Goal: Book appointment/travel/reservation

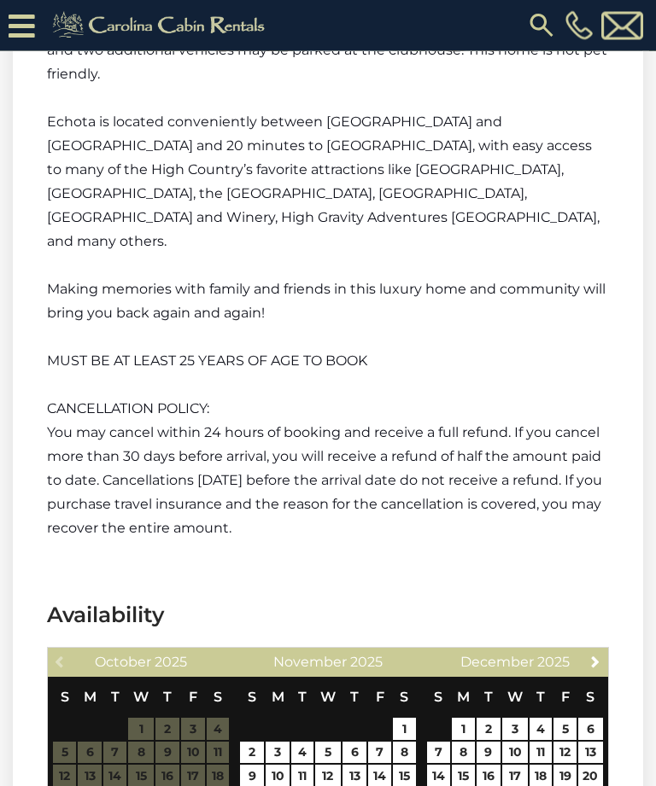
scroll to position [3789, 0]
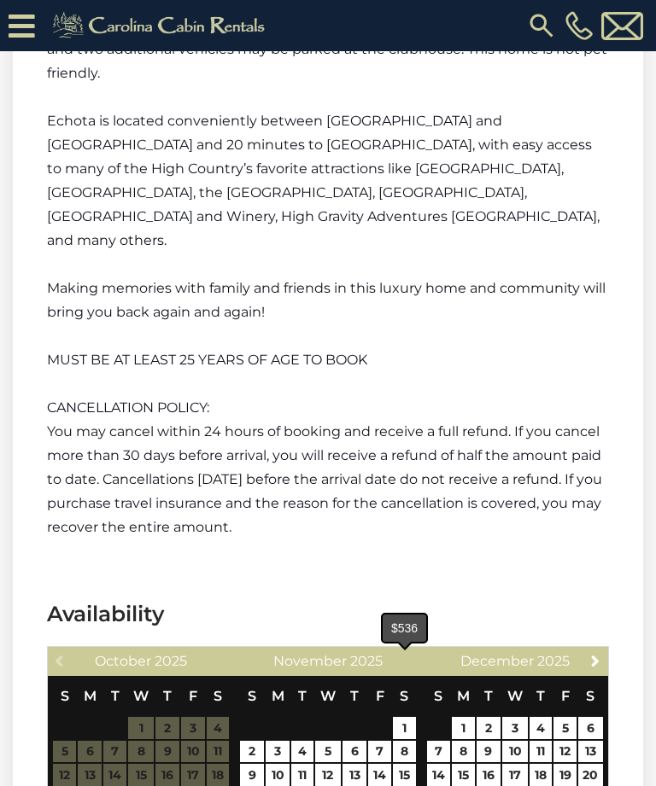
click at [411, 785] on link "22" at bounding box center [404, 799] width 23 height 22
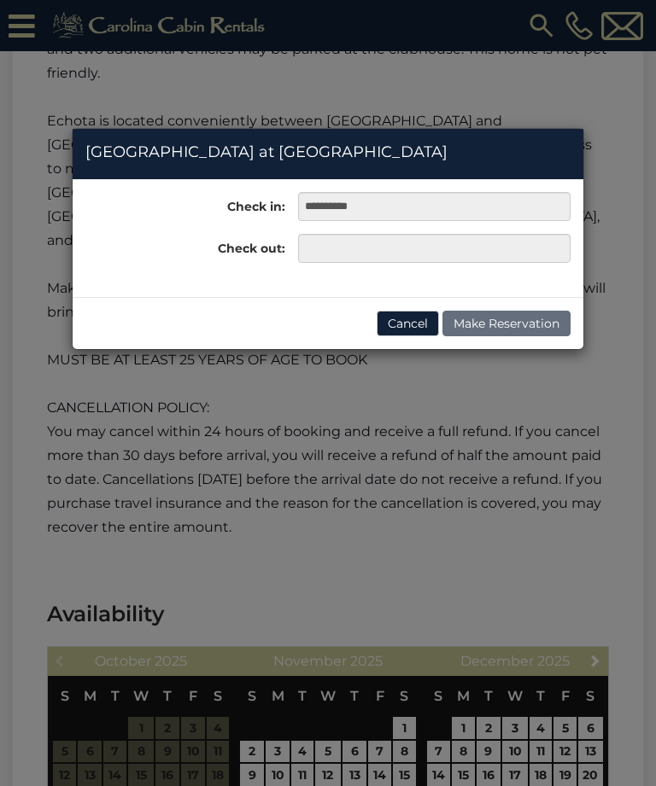
click at [403, 326] on button "Cancel" at bounding box center [407, 324] width 62 height 26
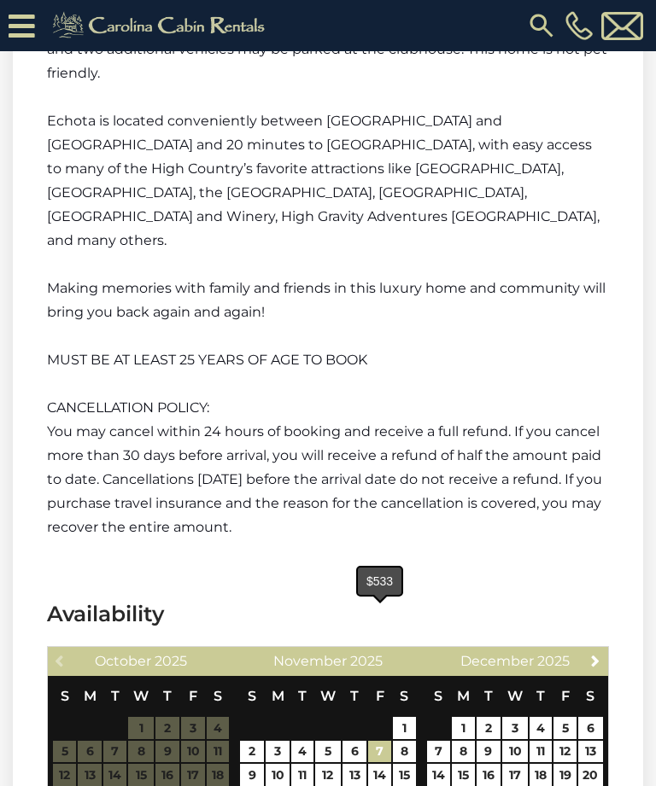
click at [385, 741] on link "7" at bounding box center [379, 752] width 23 height 22
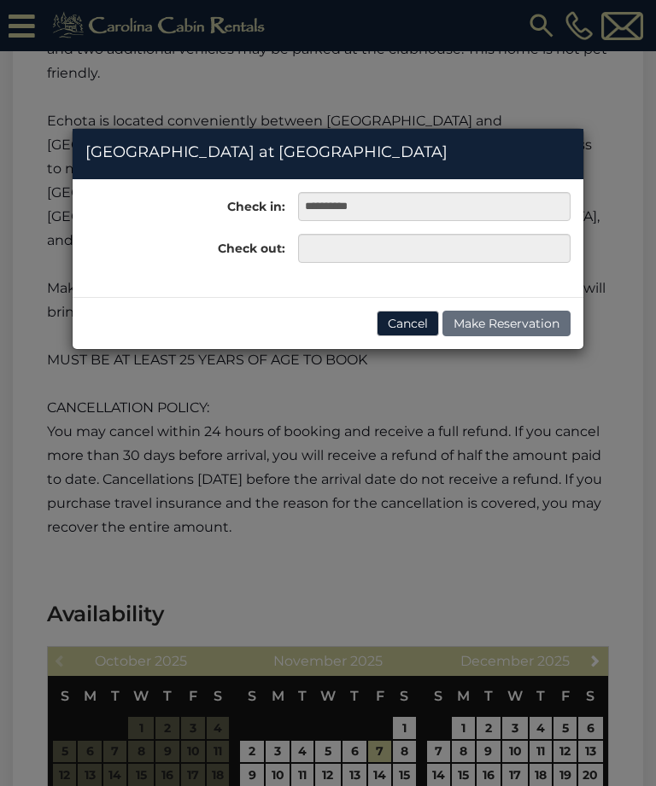
click at [417, 329] on button "Cancel" at bounding box center [407, 324] width 62 height 26
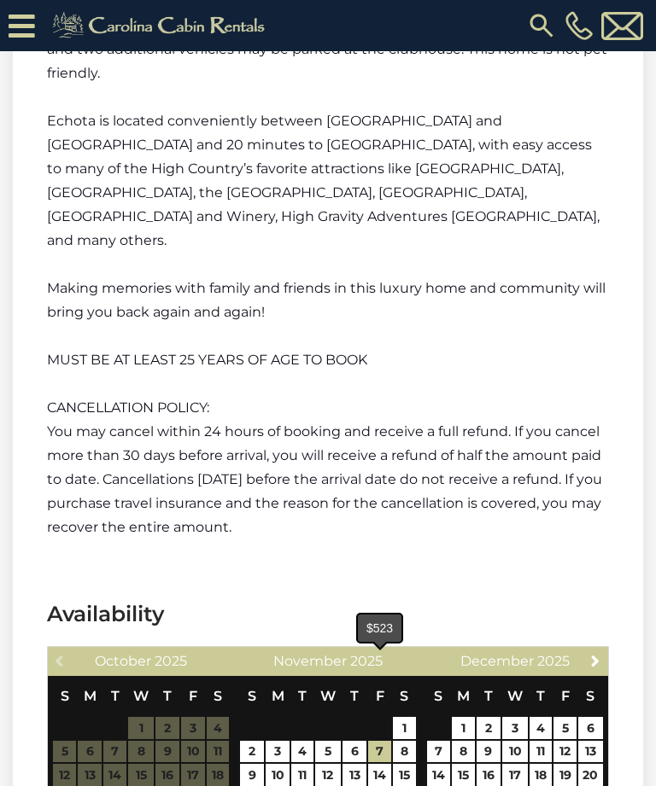
click at [385, 785] on link "21" at bounding box center [379, 799] width 23 height 22
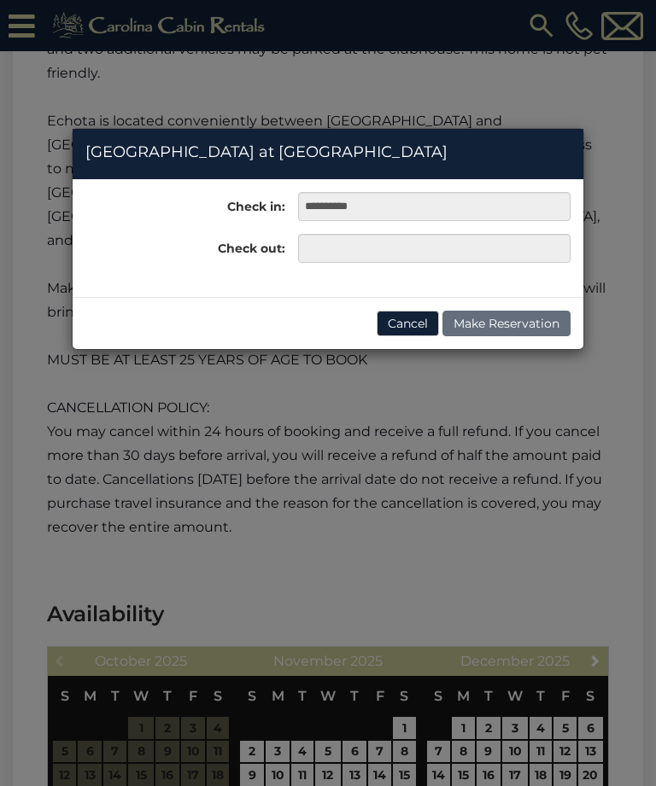
click at [410, 323] on button "Cancel" at bounding box center [407, 324] width 62 height 26
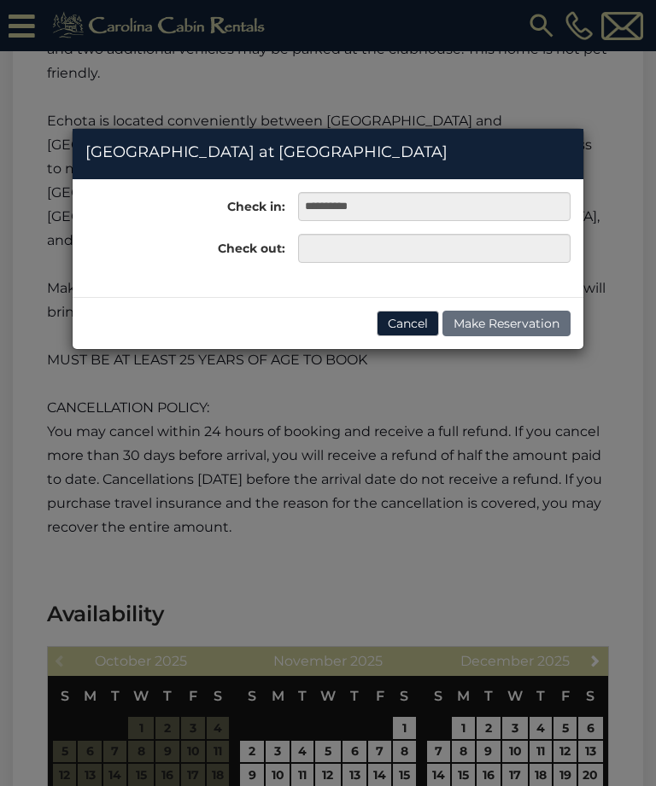
click at [416, 327] on button "Cancel" at bounding box center [407, 324] width 62 height 26
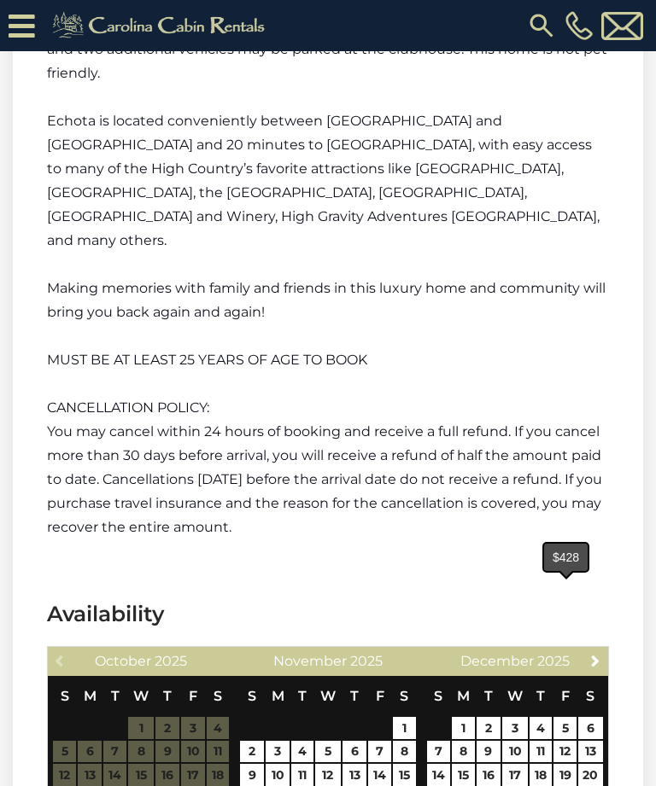
click at [565, 717] on link "5" at bounding box center [564, 728] width 23 height 22
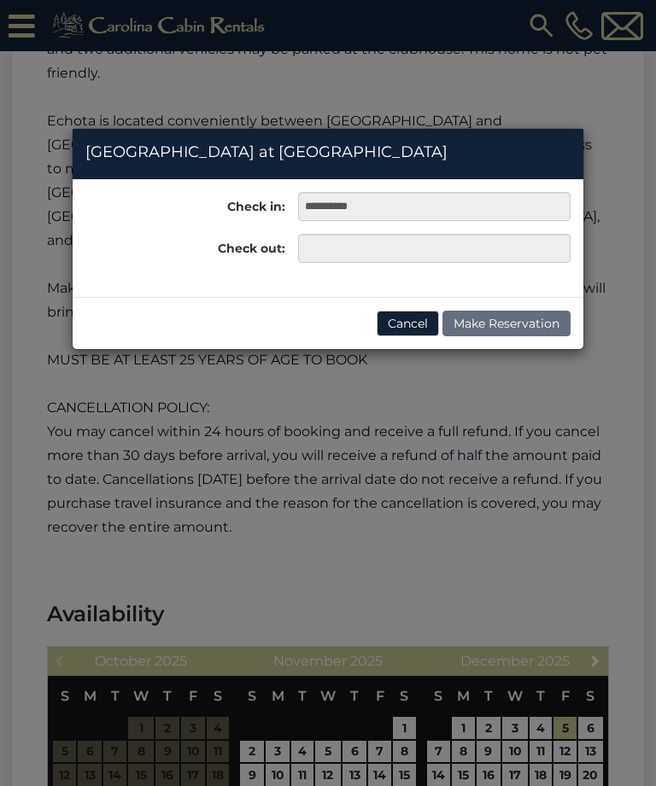
click at [402, 333] on button "Cancel" at bounding box center [407, 324] width 62 height 26
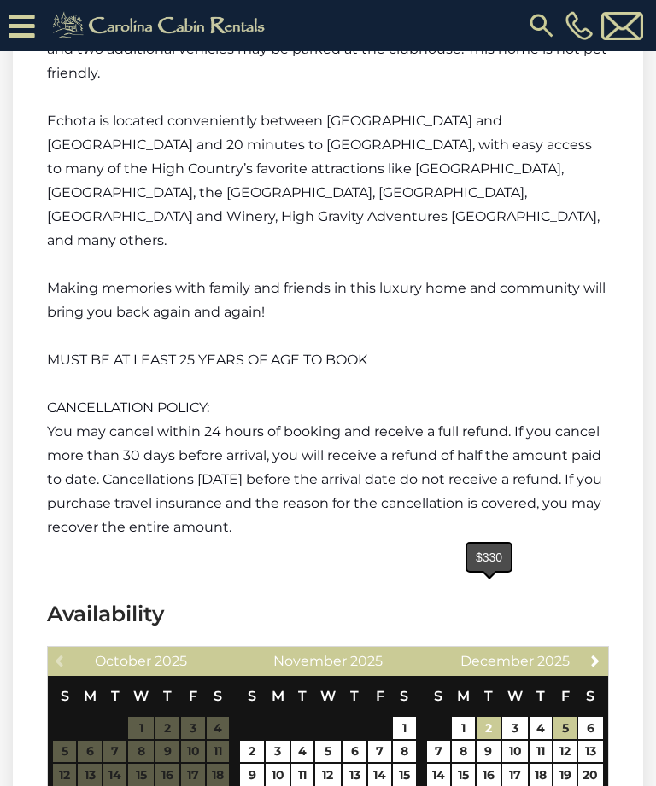
click at [494, 717] on link "2" at bounding box center [488, 728] width 24 height 22
type input "**********"
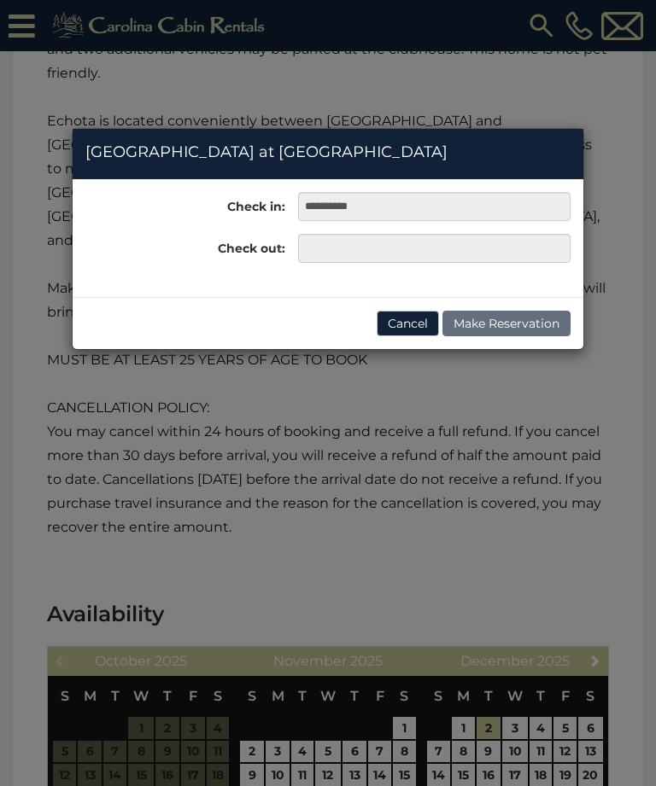
click at [418, 328] on button "Cancel" at bounding box center [407, 324] width 62 height 26
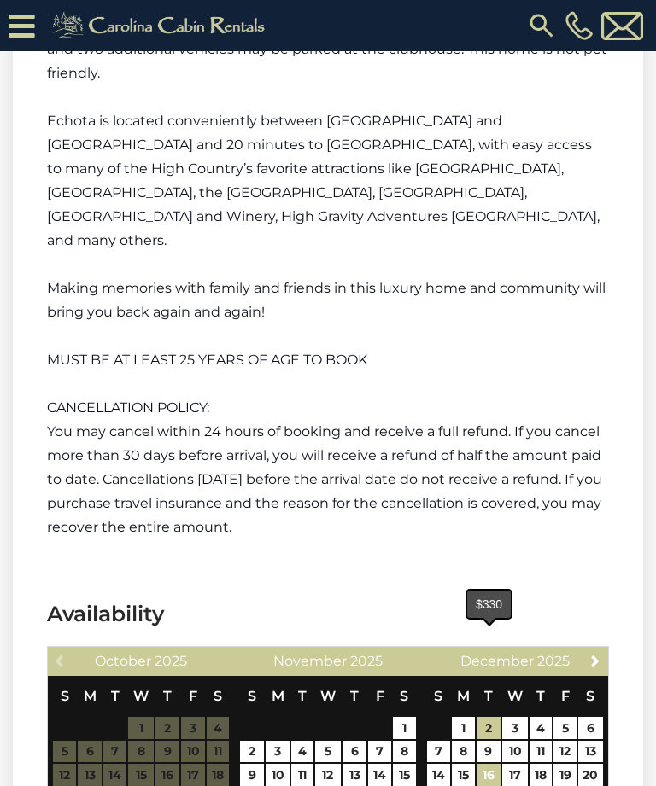
click at [497, 764] on link "16" at bounding box center [488, 775] width 24 height 22
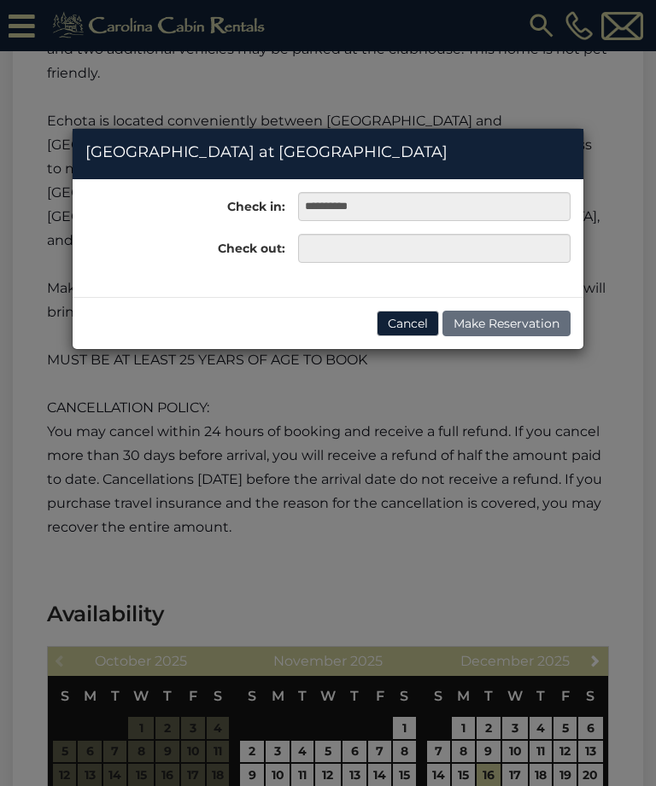
click at [408, 332] on button "Cancel" at bounding box center [407, 324] width 62 height 26
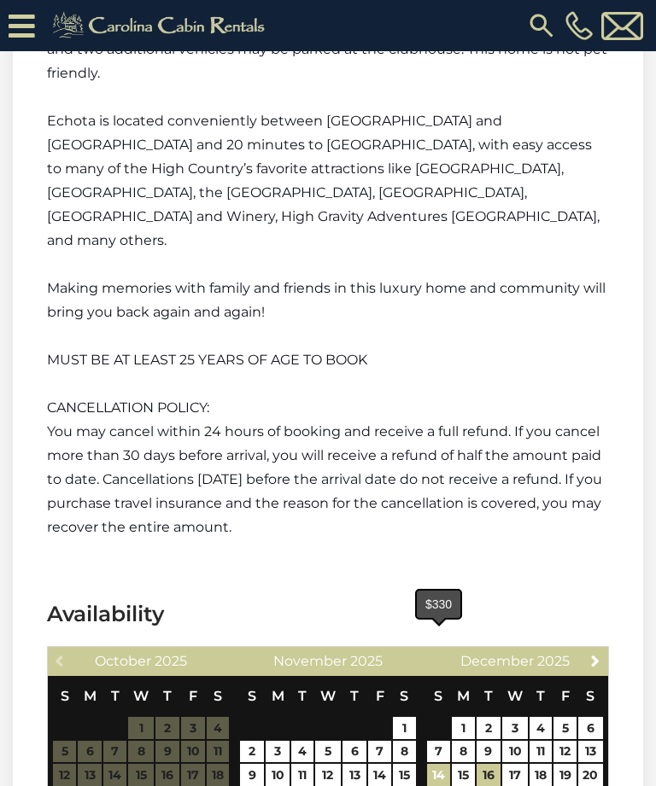
click at [443, 764] on link "14" at bounding box center [438, 775] width 23 height 22
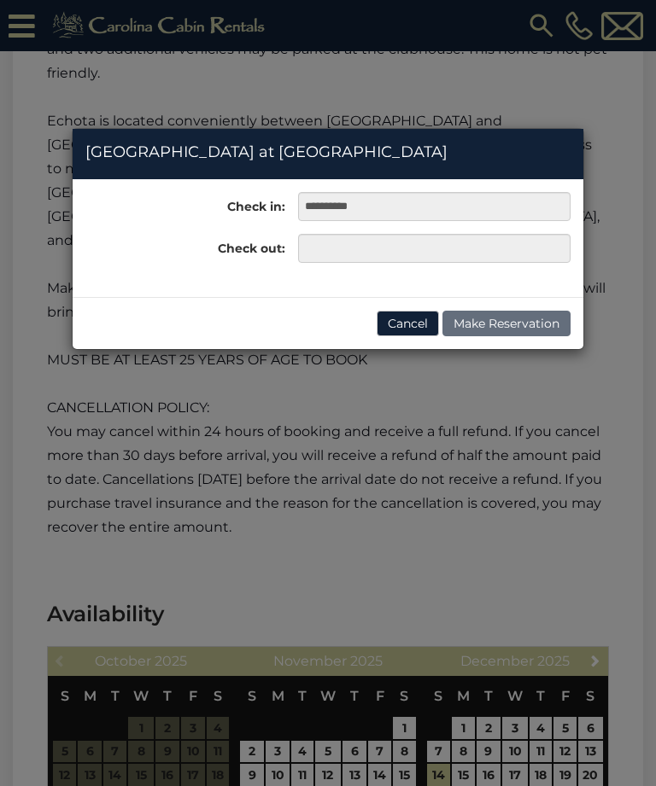
click at [410, 323] on button "Cancel" at bounding box center [407, 324] width 62 height 26
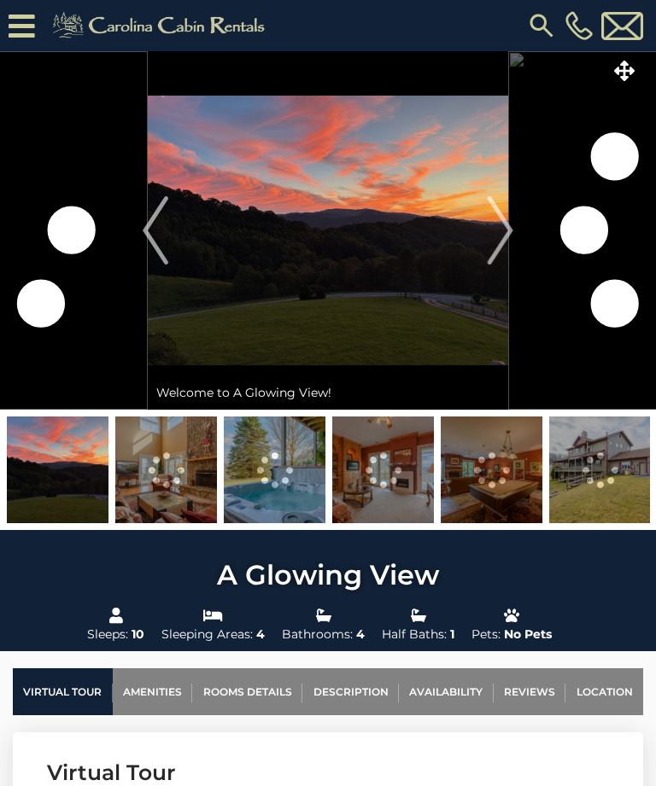
click at [505, 233] on img "Next" at bounding box center [500, 230] width 26 height 68
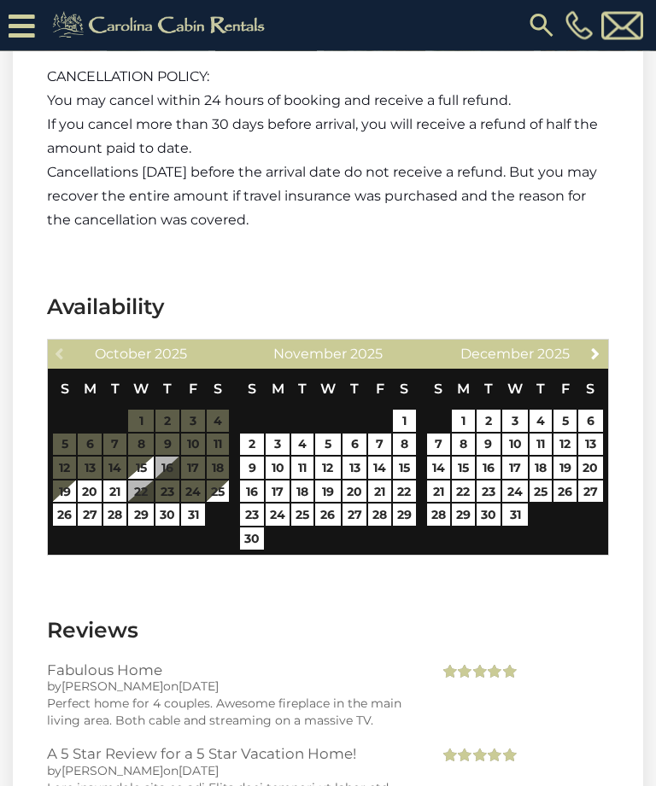
scroll to position [3145, 0]
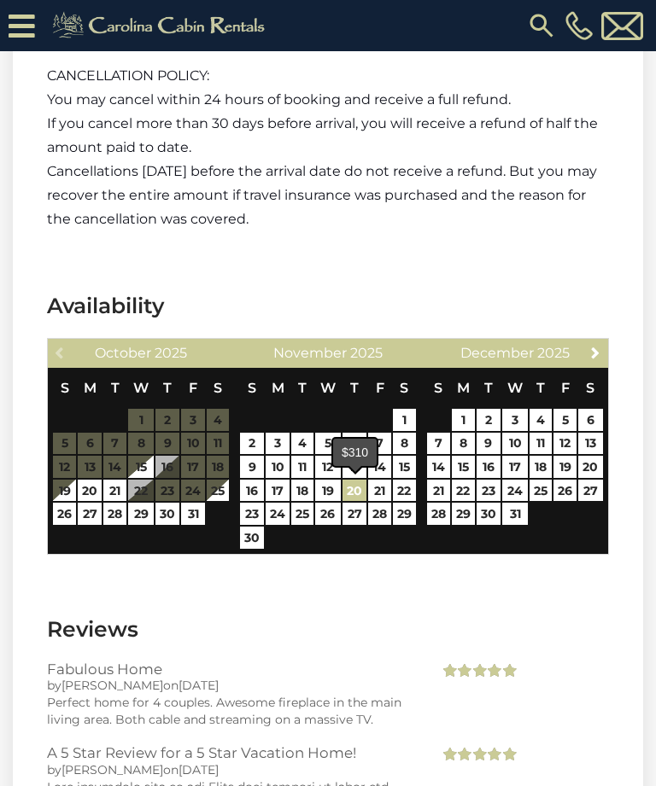
click at [359, 491] on link "20" at bounding box center [354, 491] width 24 height 22
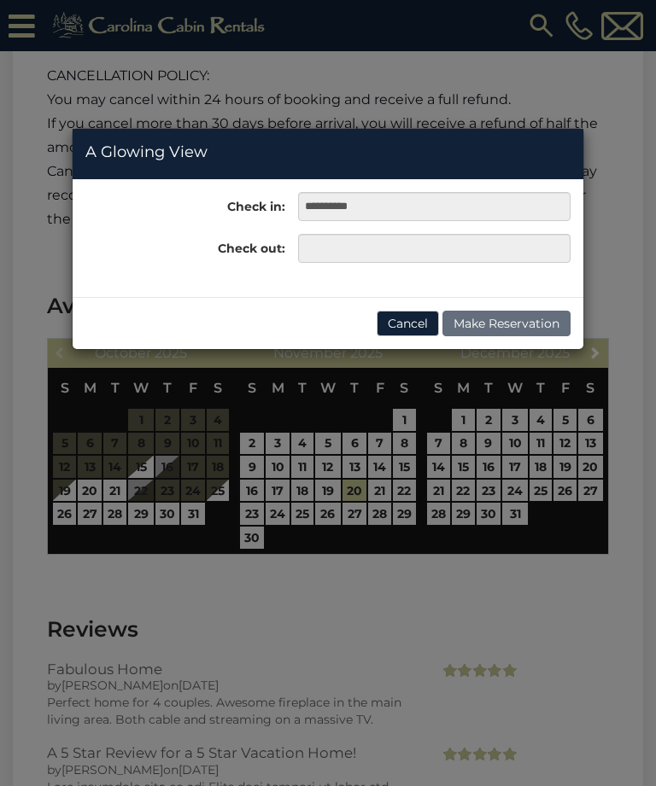
click at [417, 326] on button "Cancel" at bounding box center [407, 324] width 62 height 26
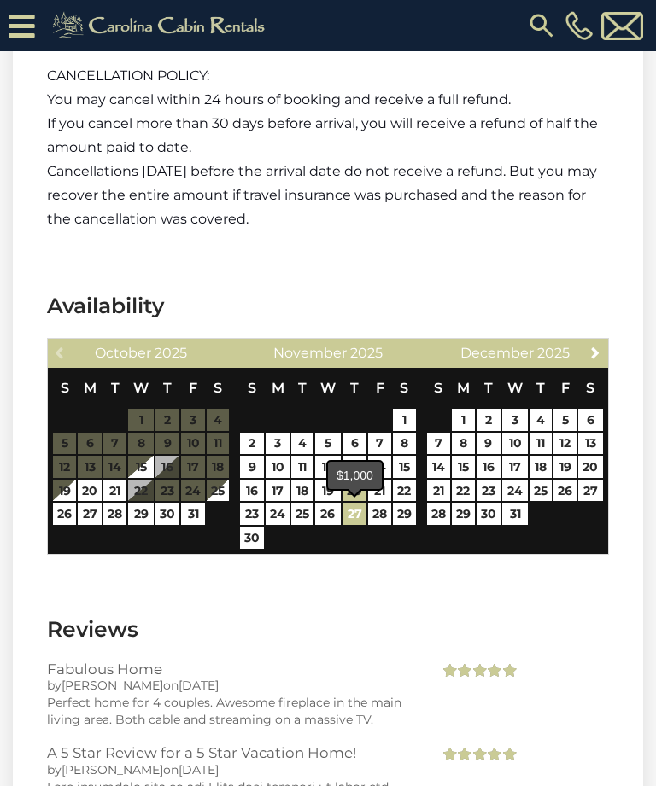
click at [359, 522] on link "27" at bounding box center [354, 514] width 24 height 22
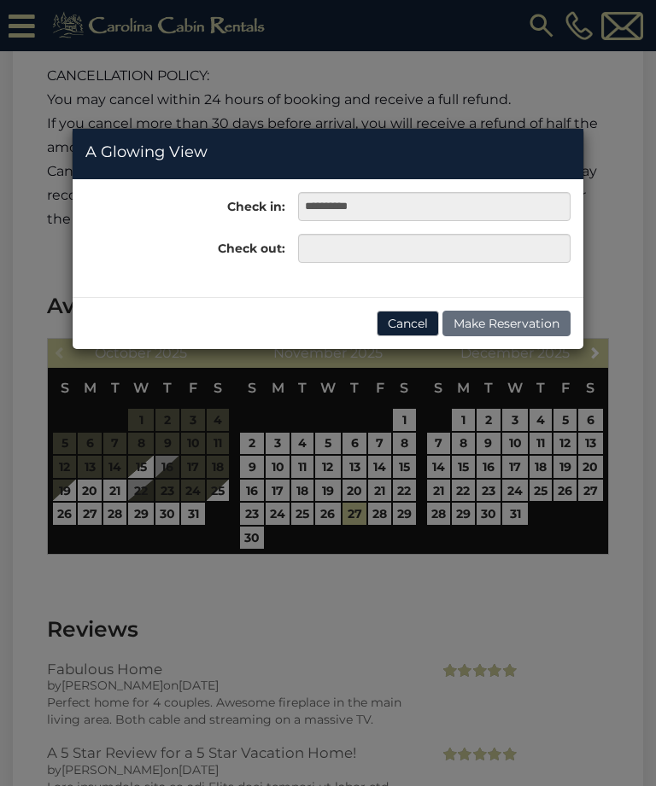
click at [414, 322] on button "Cancel" at bounding box center [407, 324] width 62 height 26
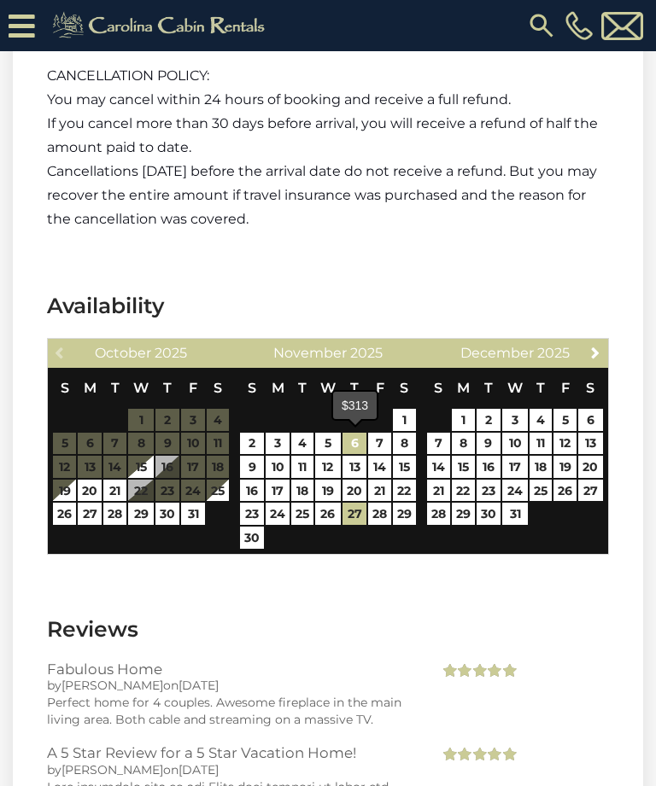
click at [359, 447] on link "6" at bounding box center [354, 444] width 24 height 22
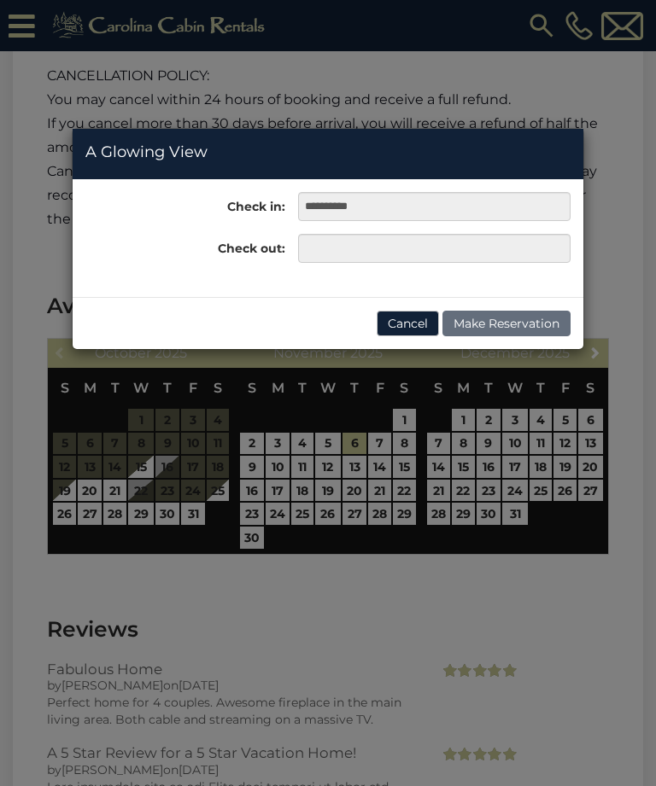
click at [411, 322] on button "Cancel" at bounding box center [407, 324] width 62 height 26
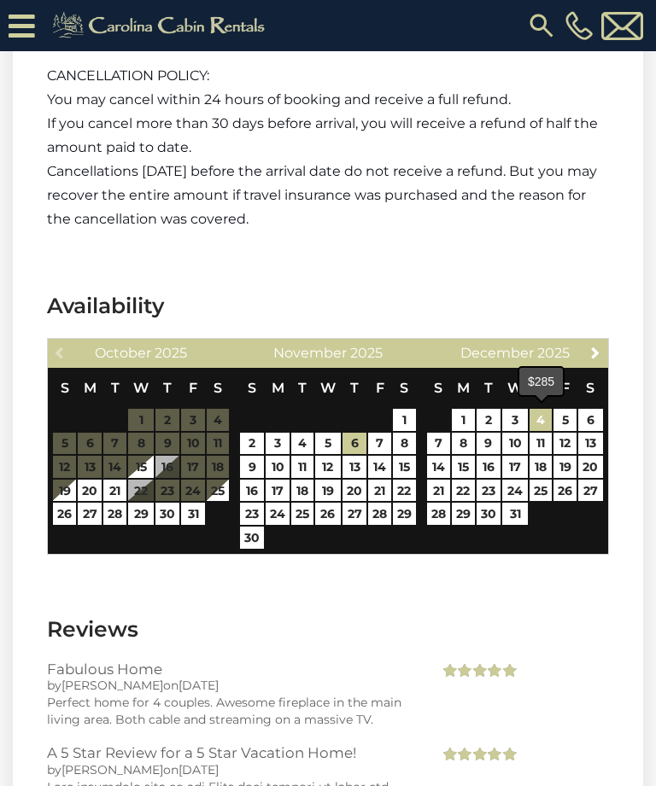
click at [545, 419] on link "4" at bounding box center [540, 420] width 22 height 22
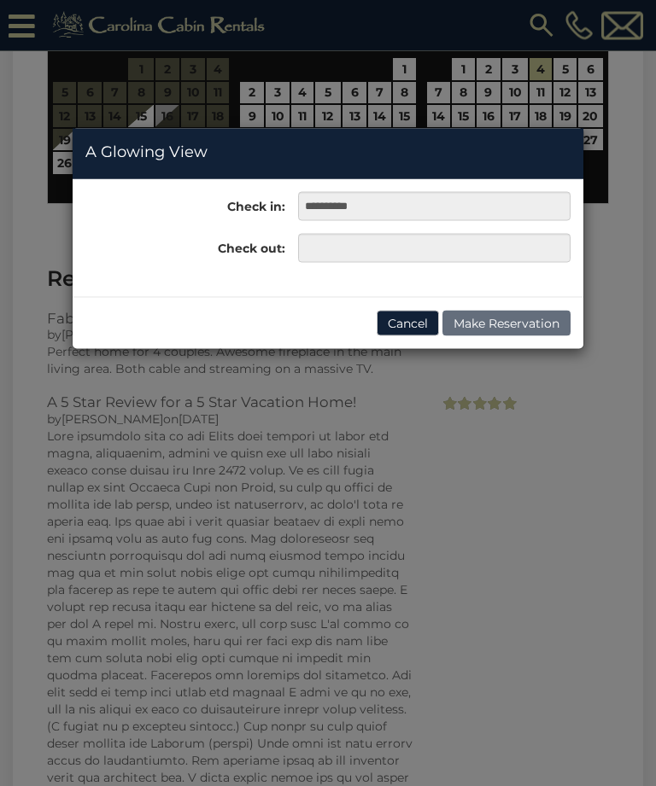
scroll to position [3498, 0]
click at [410, 324] on button "Cancel" at bounding box center [407, 324] width 62 height 26
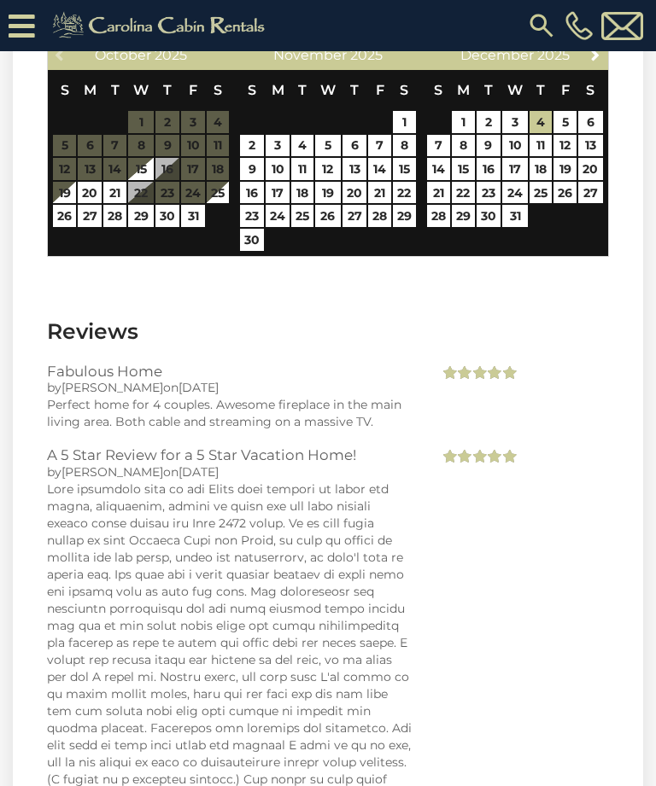
scroll to position [3441, 0]
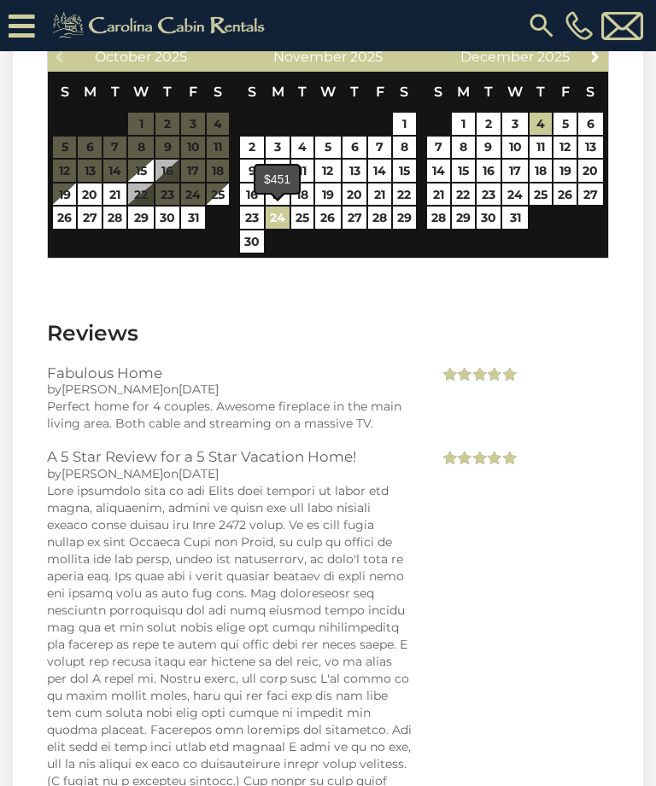
click at [281, 225] on link "24" at bounding box center [278, 218] width 24 height 22
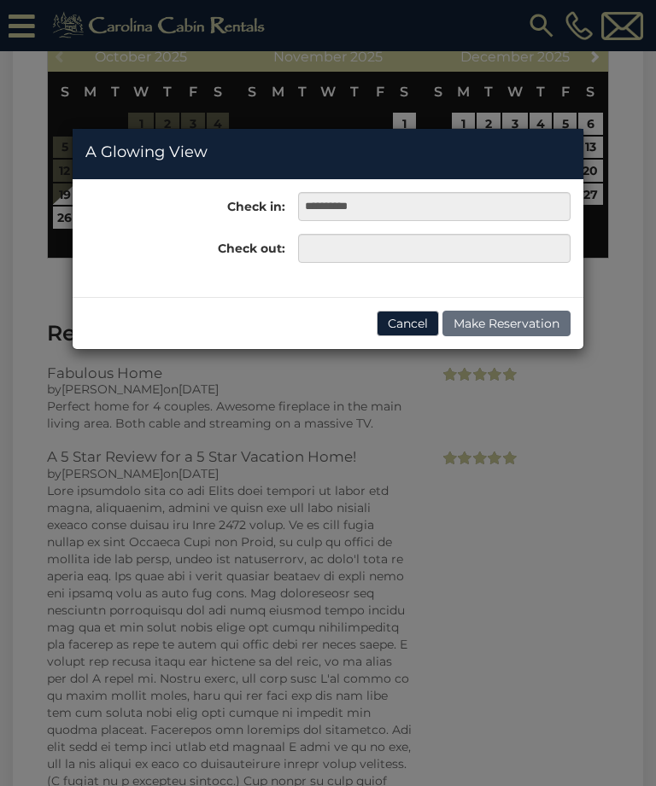
click at [404, 316] on button "Cancel" at bounding box center [407, 324] width 62 height 26
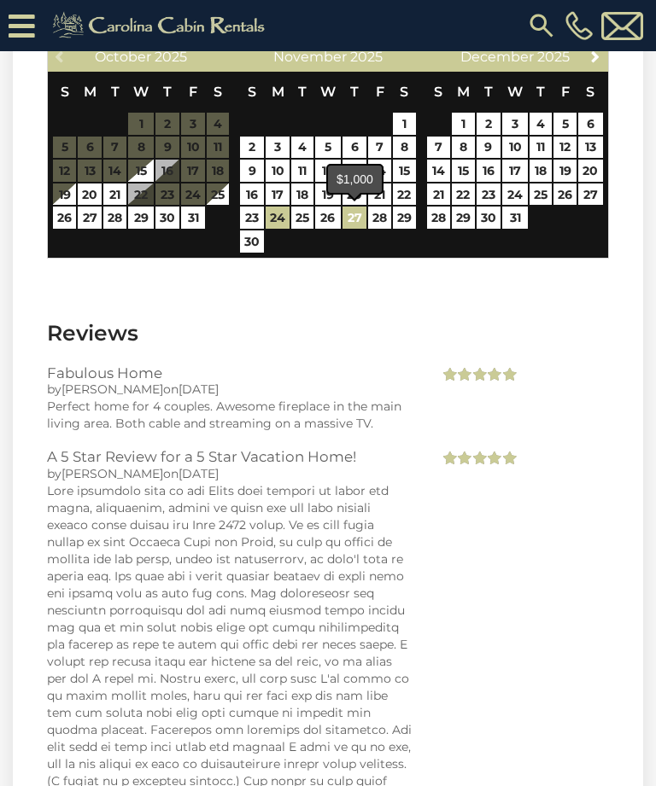
click at [358, 224] on link "27" at bounding box center [354, 218] width 24 height 22
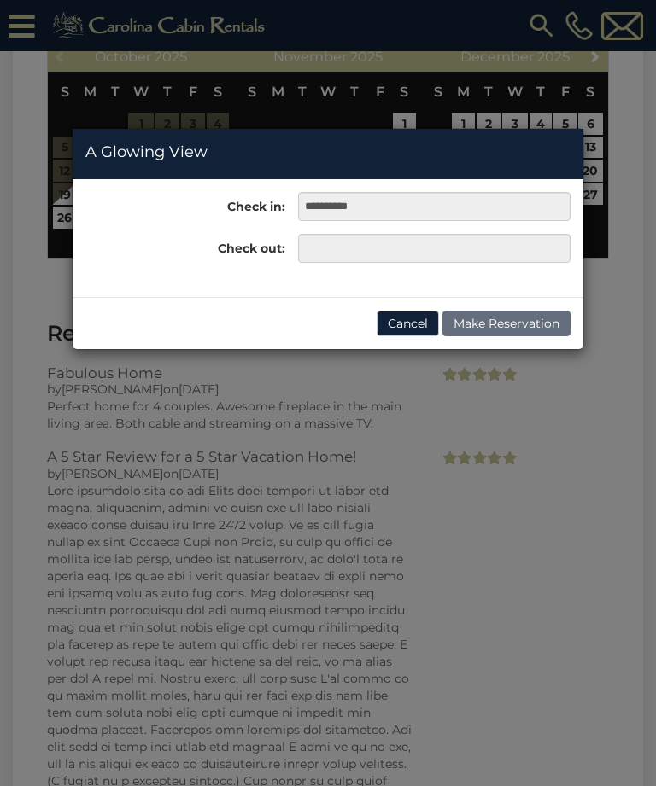
click at [412, 327] on button "Cancel" at bounding box center [407, 324] width 62 height 26
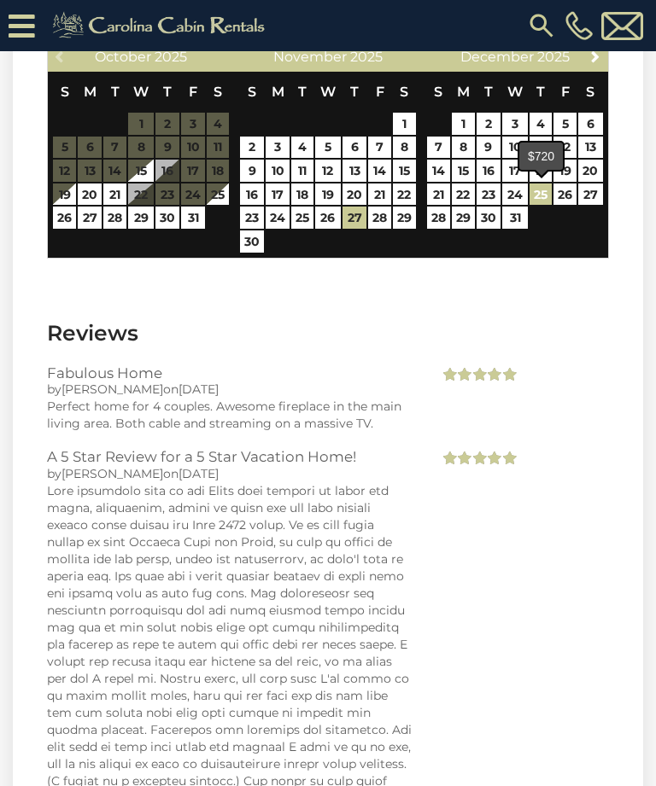
click at [539, 198] on link "25" at bounding box center [540, 195] width 22 height 22
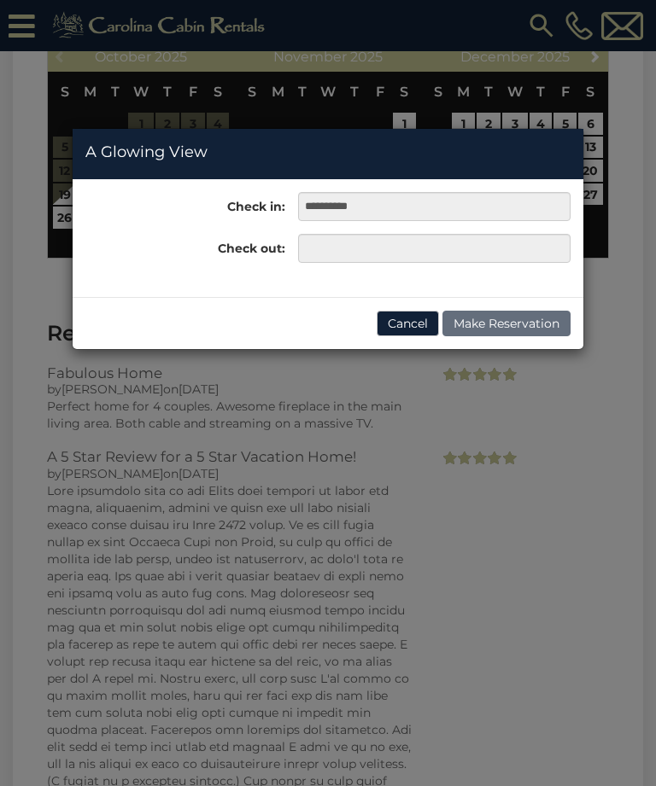
click at [406, 324] on button "Cancel" at bounding box center [407, 324] width 62 height 26
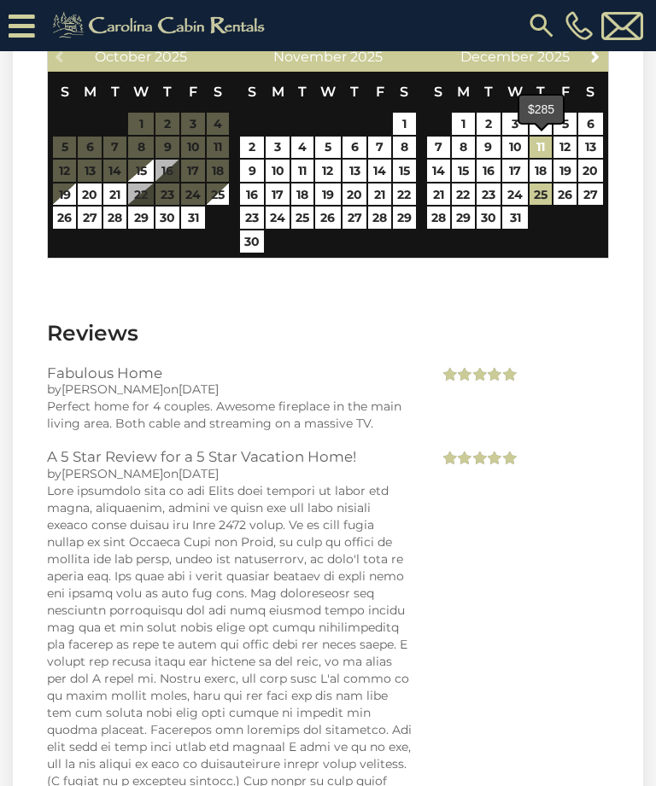
click at [544, 147] on link "11" at bounding box center [540, 148] width 22 height 22
type input "**********"
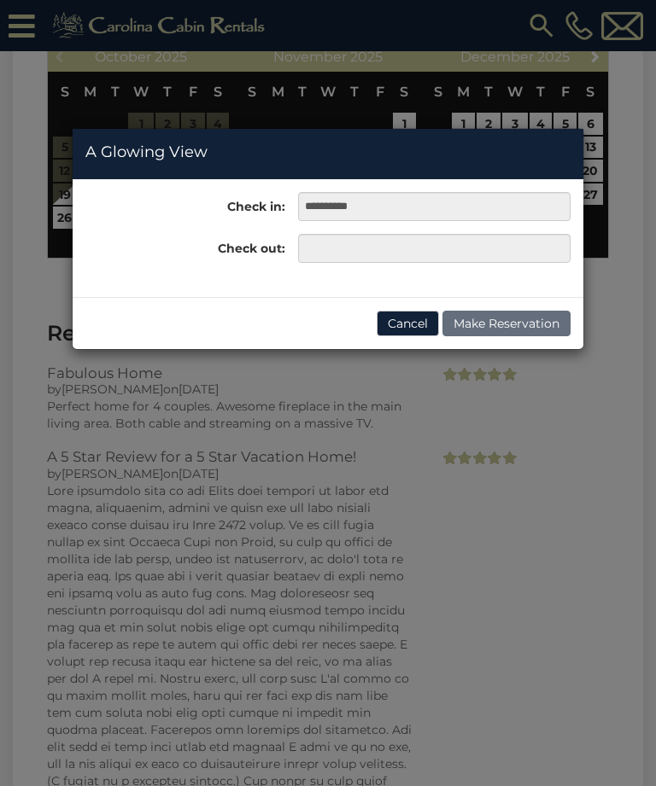
click at [411, 318] on button "Cancel" at bounding box center [407, 324] width 62 height 26
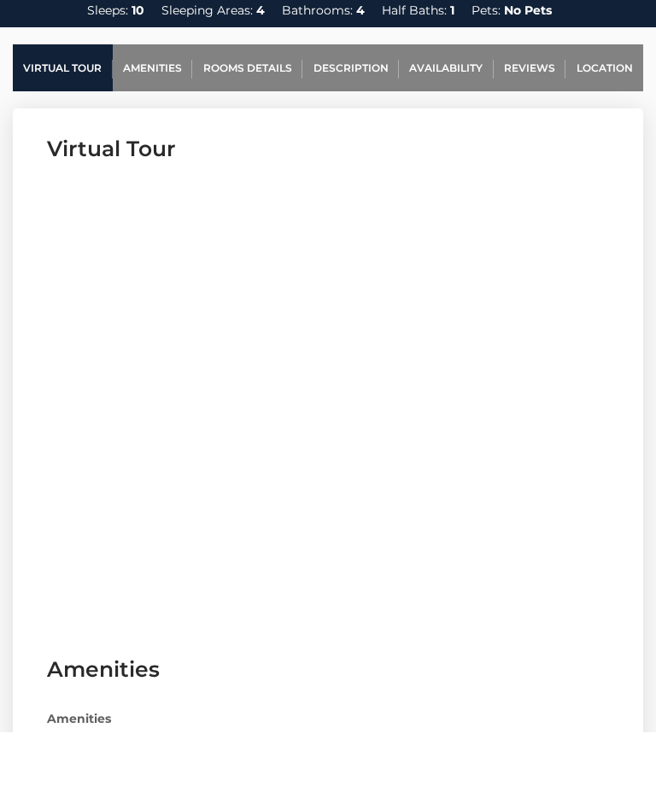
scroll to position [659, 0]
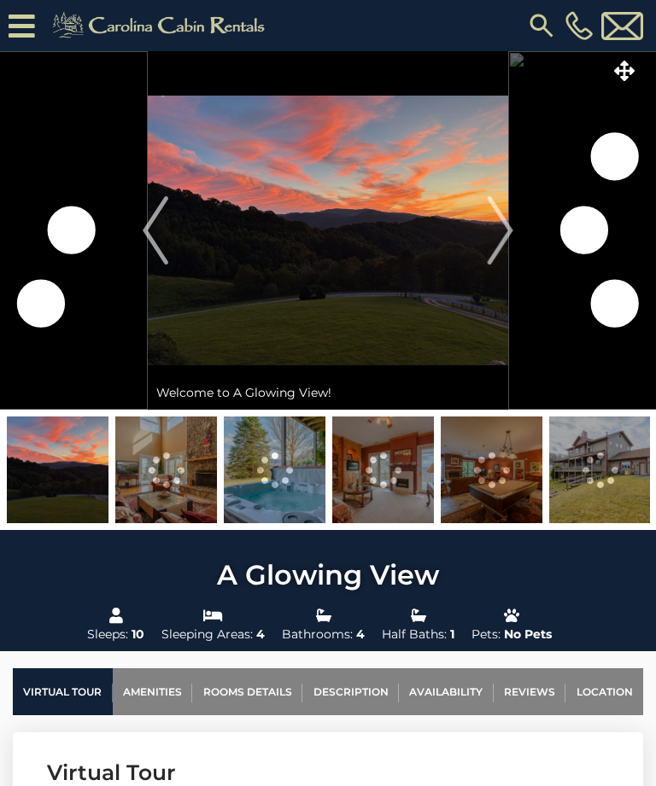
click at [510, 236] on img "Next" at bounding box center [500, 230] width 26 height 68
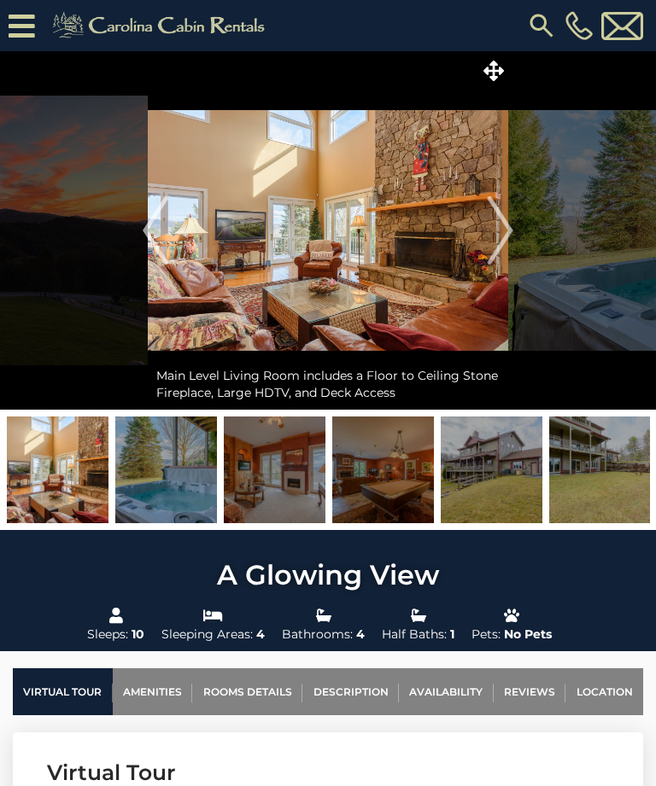
click at [507, 228] on img "Next" at bounding box center [500, 230] width 26 height 68
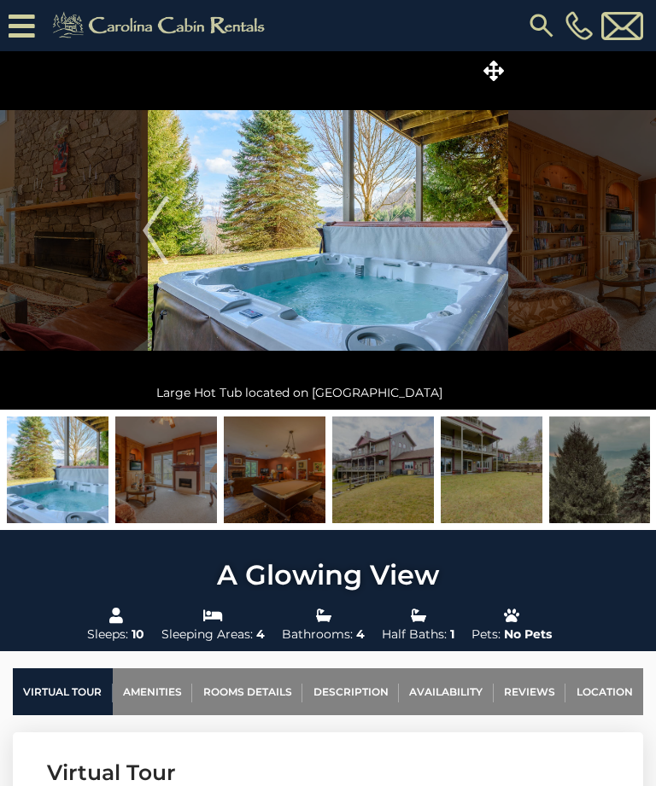
click at [508, 230] on img "Next" at bounding box center [500, 230] width 26 height 68
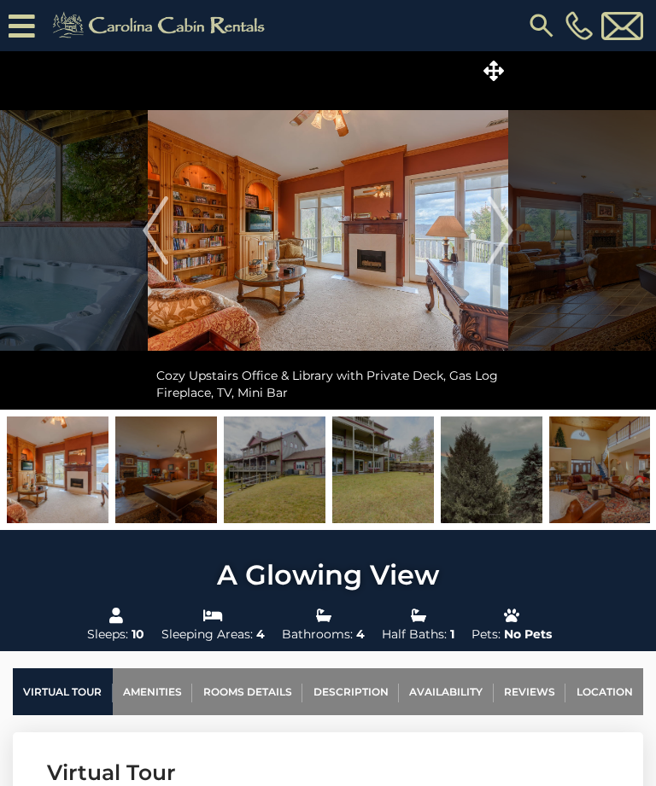
click at [505, 230] on img "Next" at bounding box center [500, 230] width 26 height 68
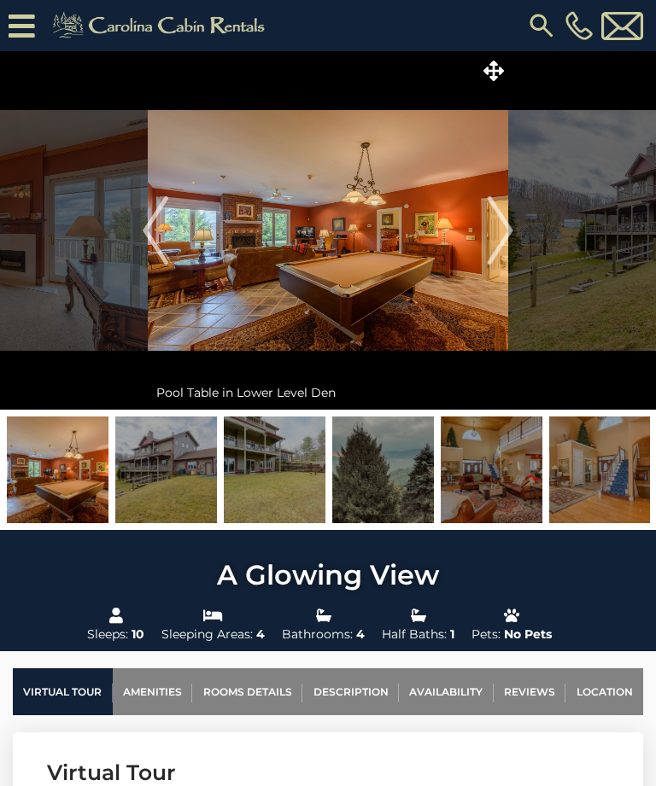
click at [501, 232] on img "Next" at bounding box center [500, 230] width 26 height 68
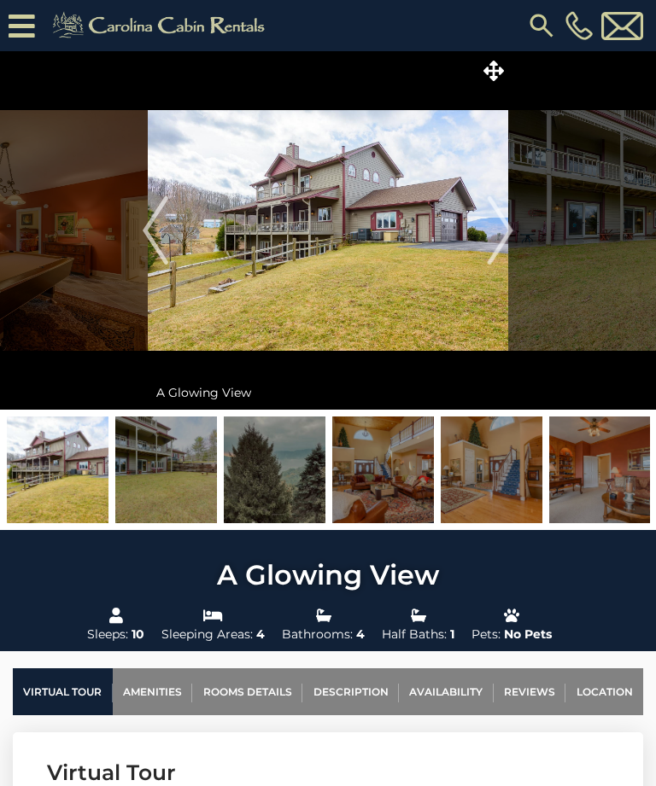
click at [505, 233] on img "Next" at bounding box center [500, 230] width 26 height 68
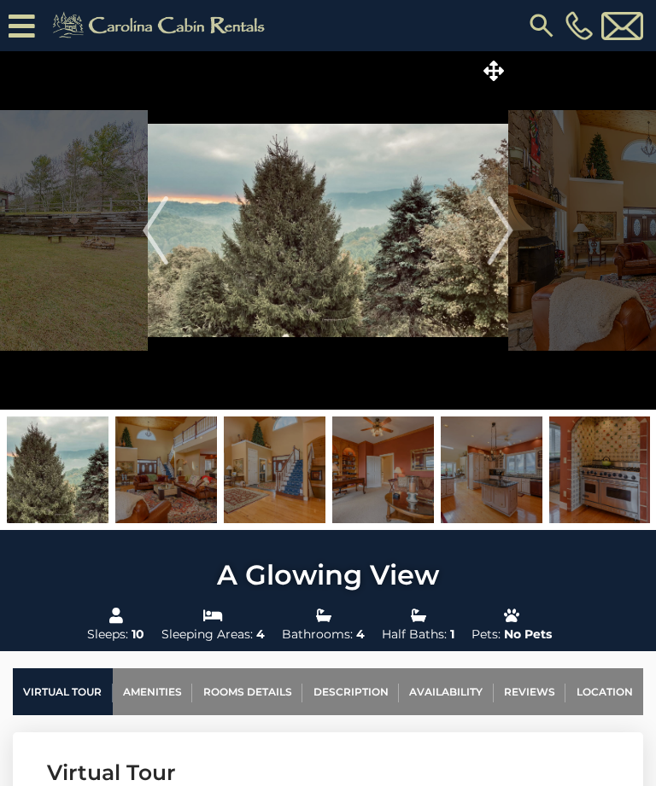
click at [499, 234] on img "Next" at bounding box center [500, 230] width 26 height 68
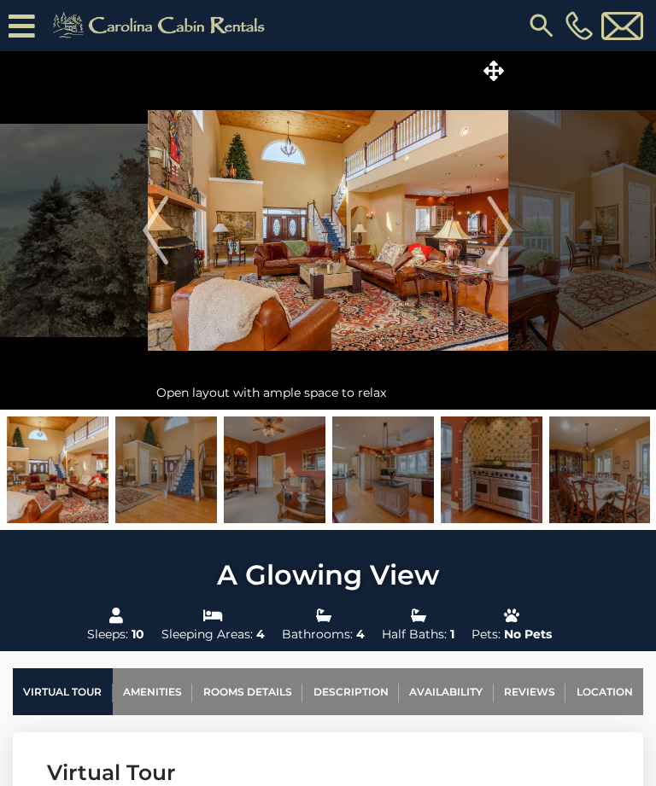
click at [501, 234] on img "Next" at bounding box center [500, 230] width 26 height 68
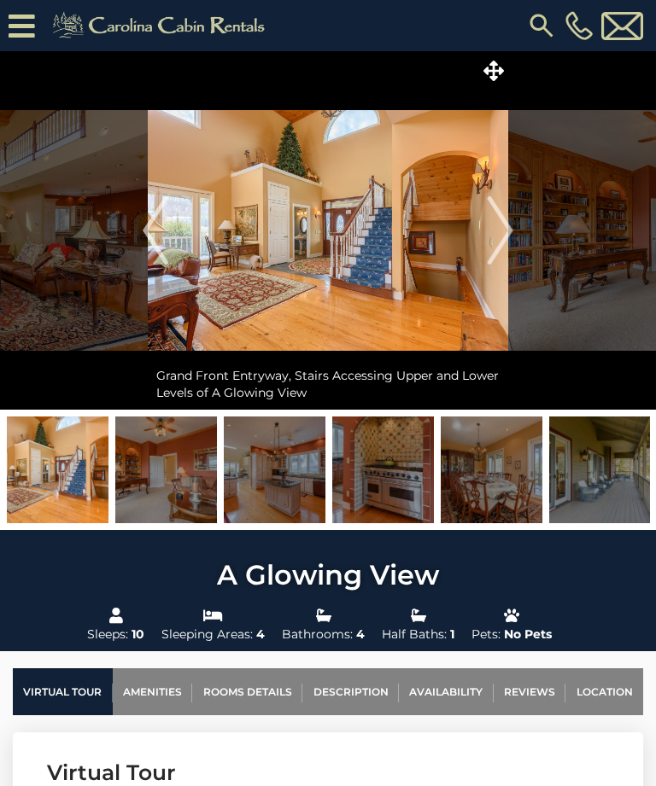
click at [504, 231] on img "Next" at bounding box center [500, 230] width 26 height 68
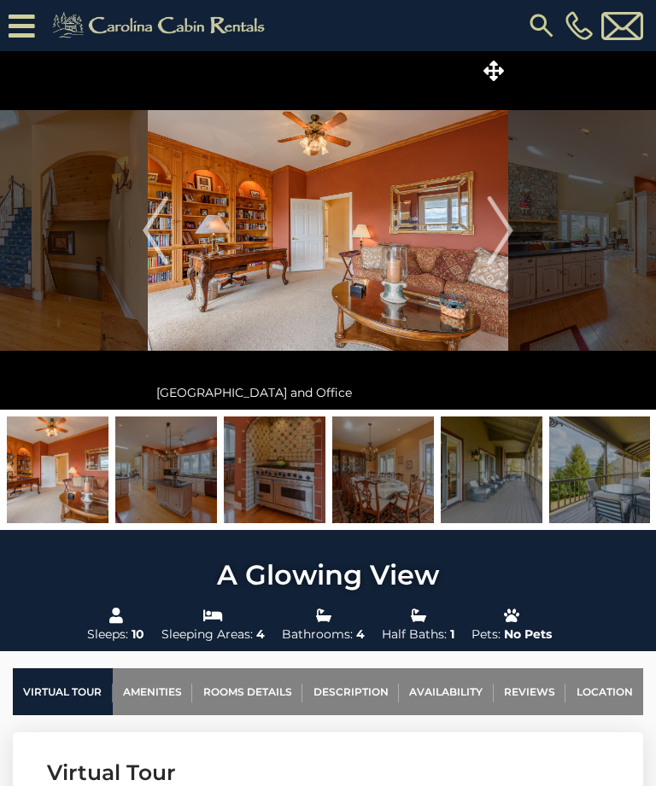
click at [500, 228] on img "Next" at bounding box center [500, 230] width 26 height 68
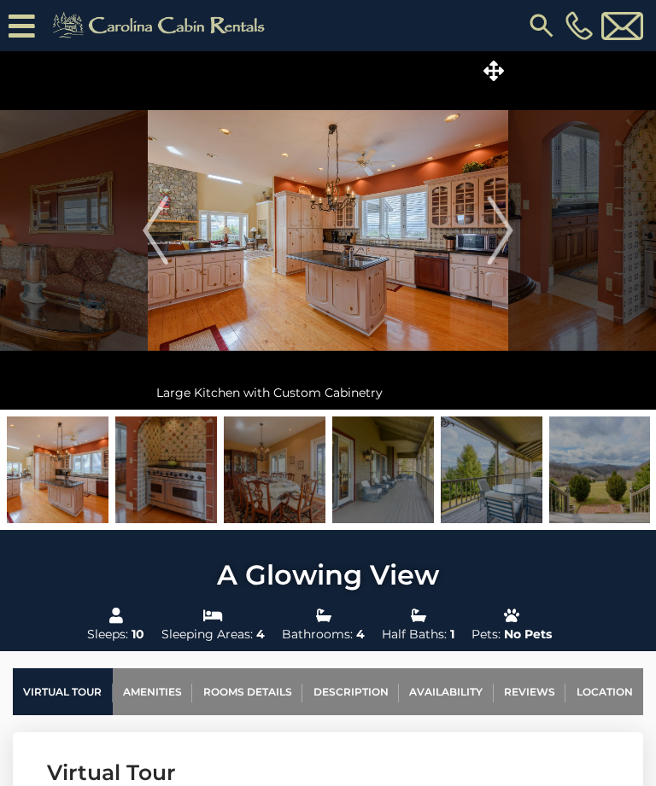
click at [505, 231] on img "Next" at bounding box center [500, 230] width 26 height 68
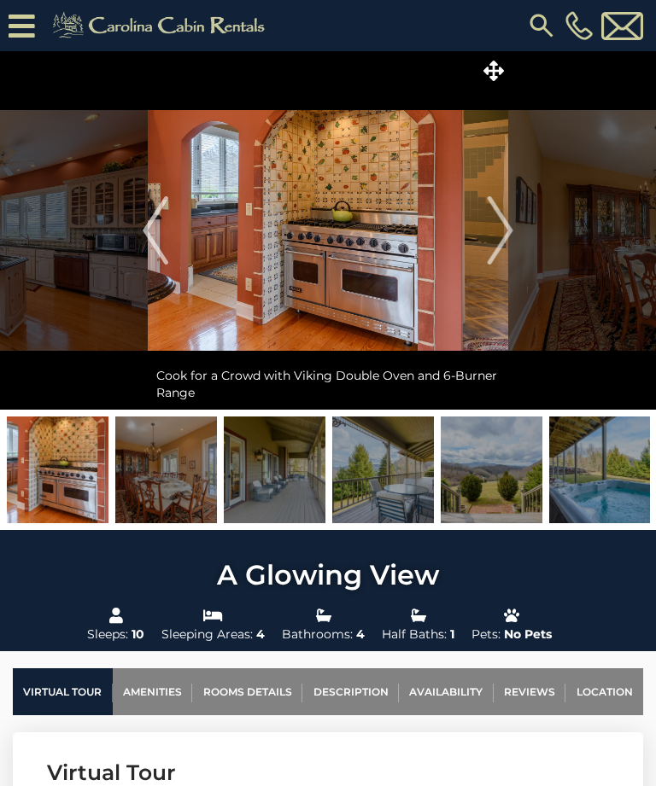
click at [497, 230] on img "Next" at bounding box center [500, 230] width 26 height 68
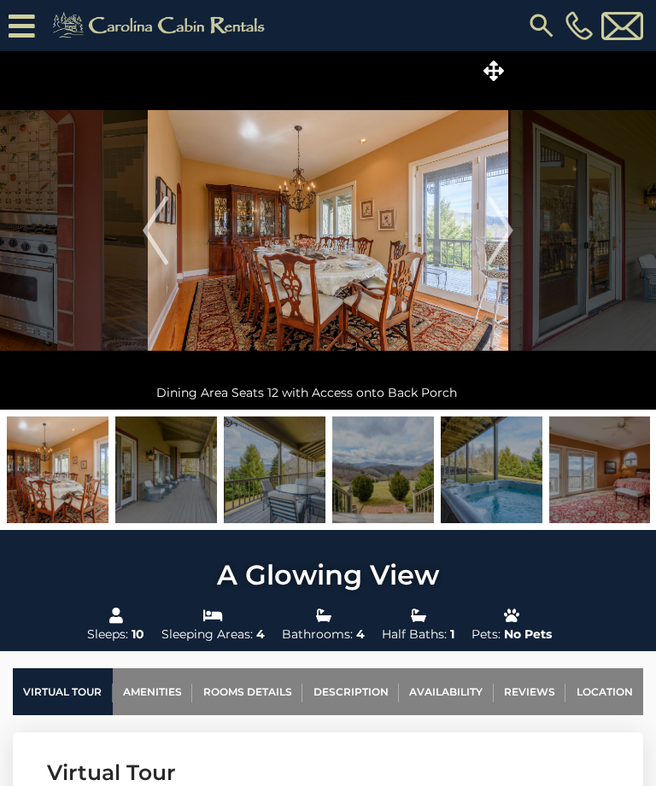
click at [499, 225] on img "Next" at bounding box center [500, 230] width 26 height 68
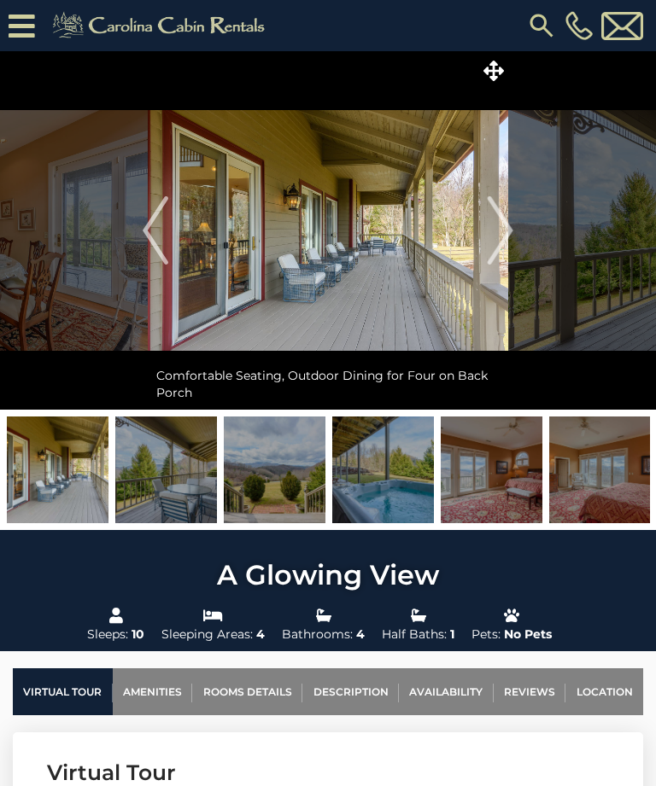
click at [505, 229] on img "Next" at bounding box center [500, 230] width 26 height 68
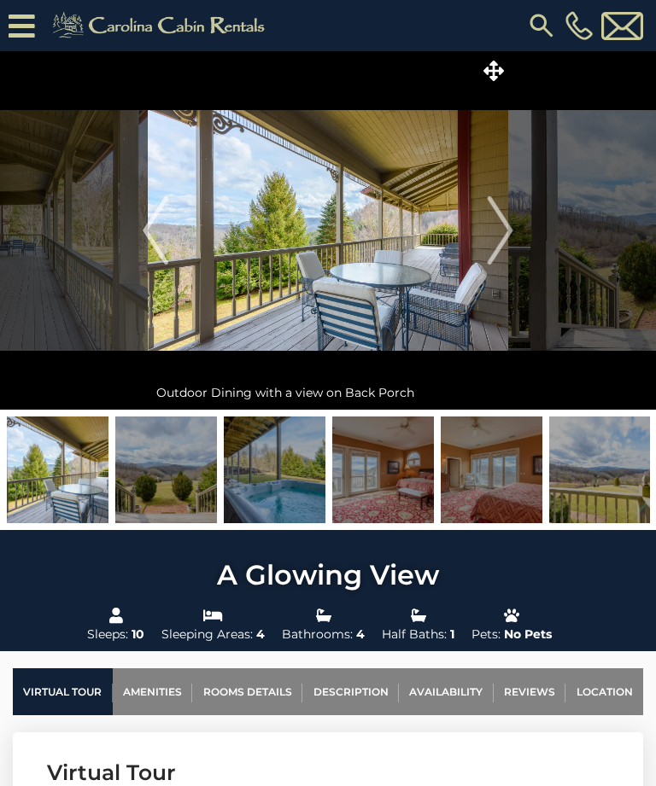
click at [499, 232] on img "Next" at bounding box center [500, 230] width 26 height 68
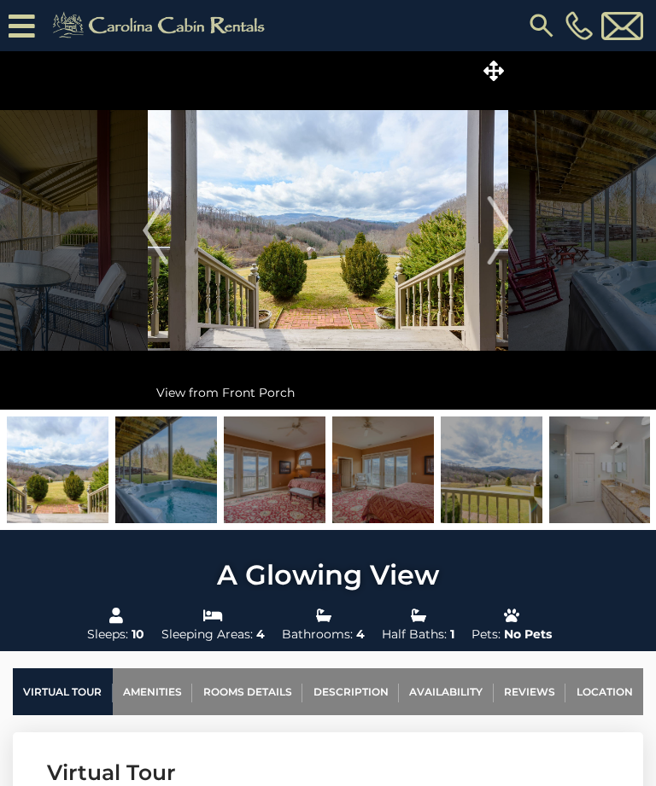
click at [501, 231] on img "Next" at bounding box center [500, 230] width 26 height 68
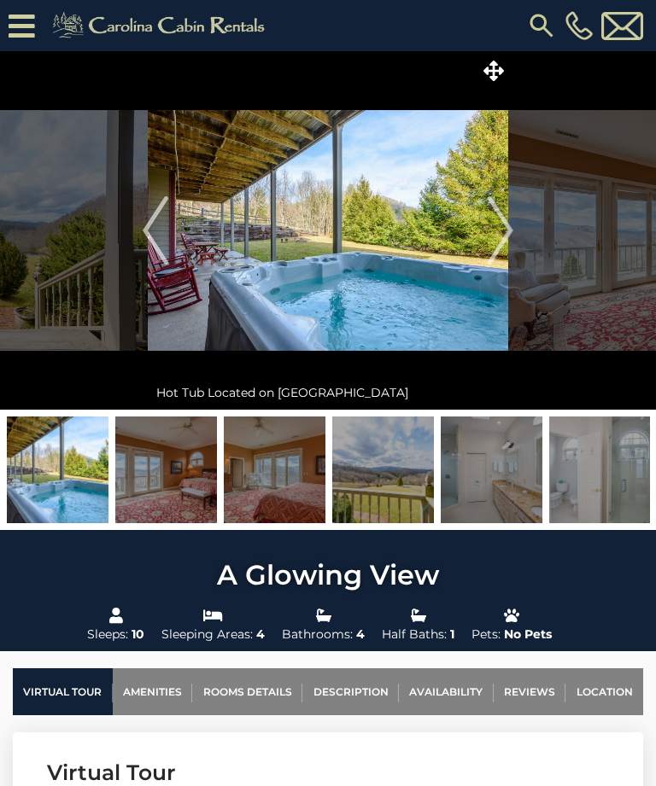
click at [504, 231] on img "Next" at bounding box center [500, 230] width 26 height 68
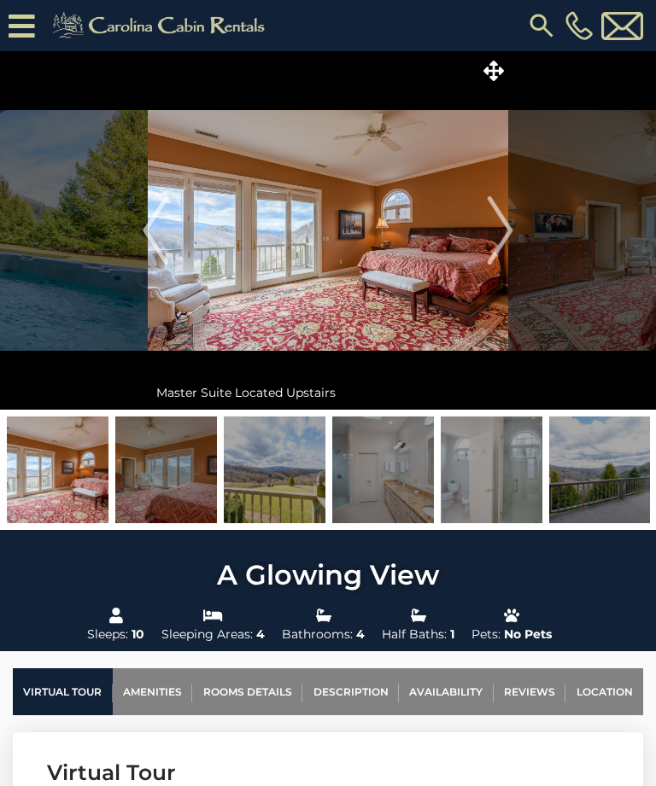
click at [508, 236] on img "Next" at bounding box center [500, 230] width 26 height 68
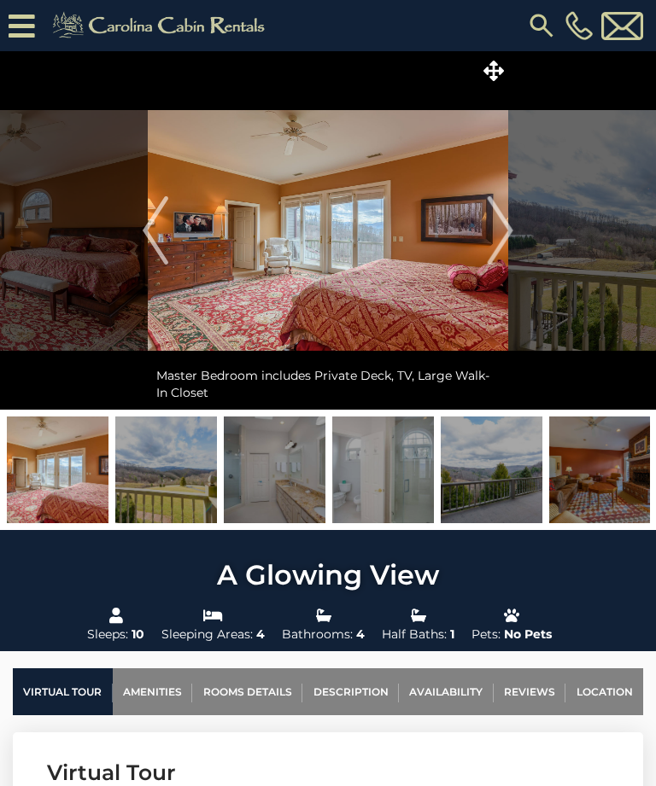
click at [502, 240] on img "Next" at bounding box center [500, 230] width 26 height 68
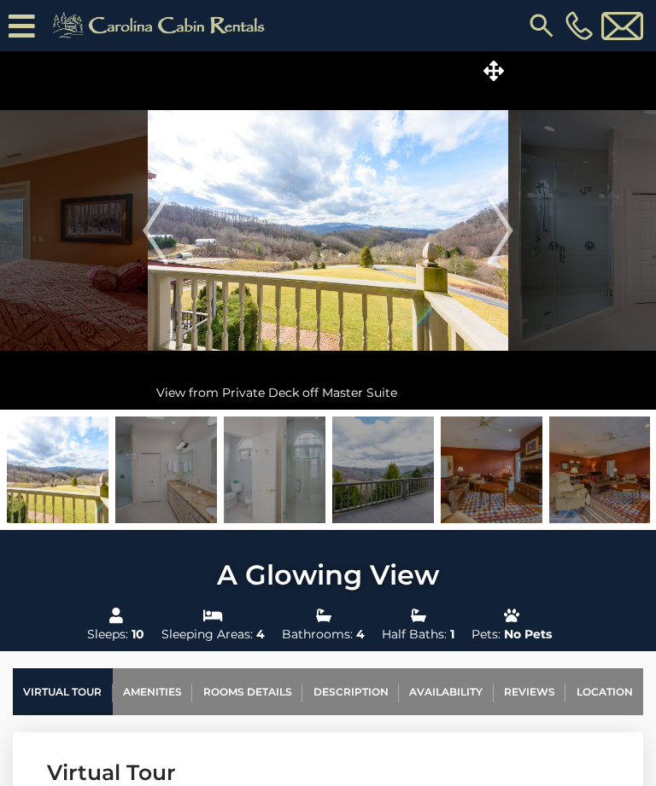
click at [499, 235] on img "Next" at bounding box center [500, 230] width 26 height 68
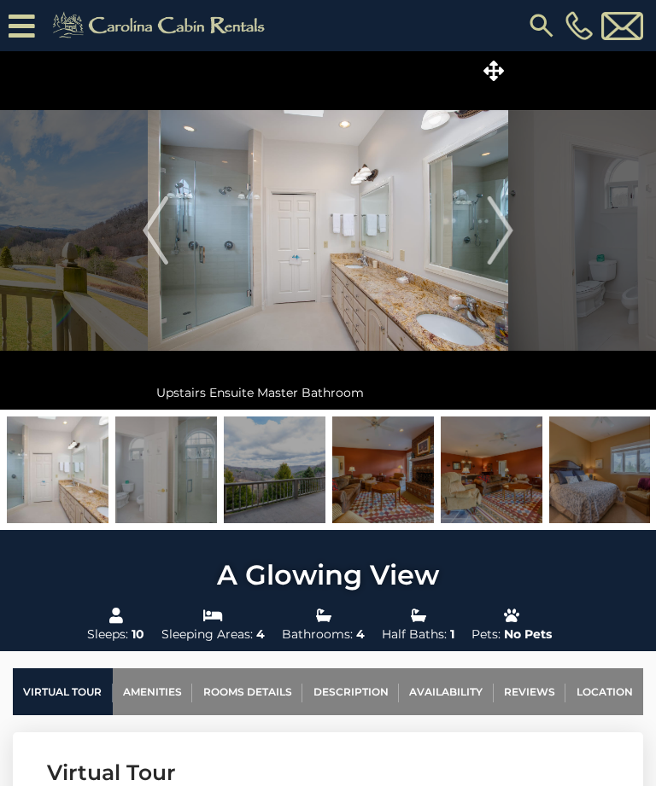
click at [499, 235] on img "Next" at bounding box center [500, 230] width 26 height 68
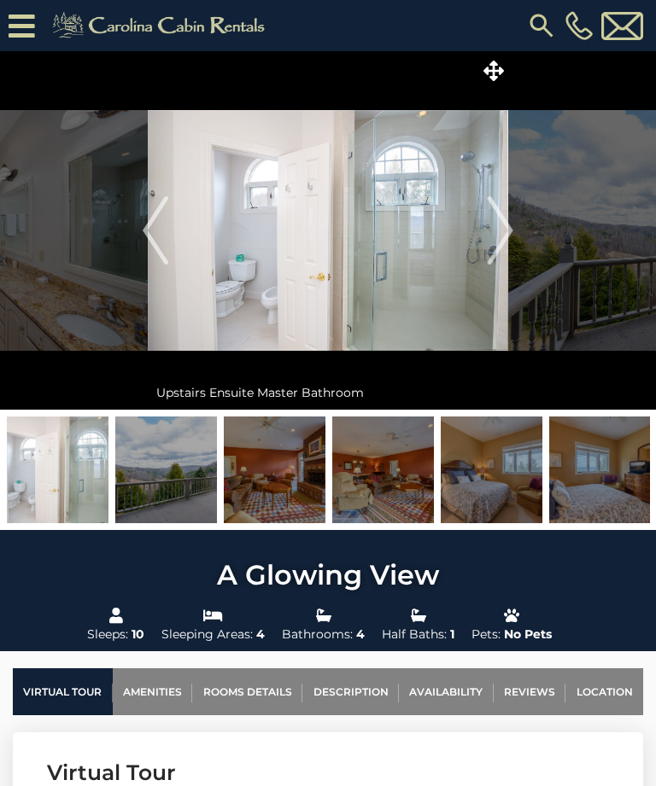
click at [500, 237] on img "Next" at bounding box center [500, 230] width 26 height 68
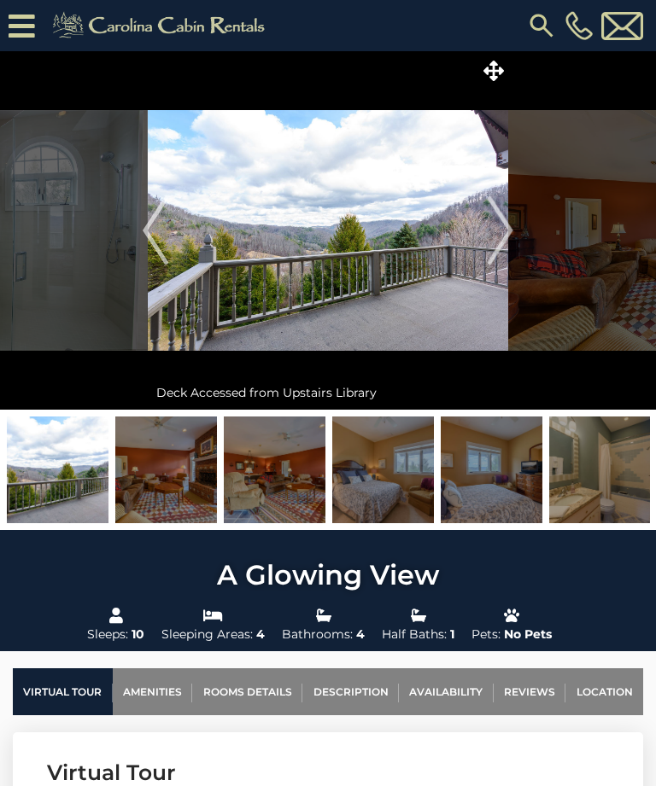
click at [507, 233] on img "Next" at bounding box center [500, 230] width 26 height 68
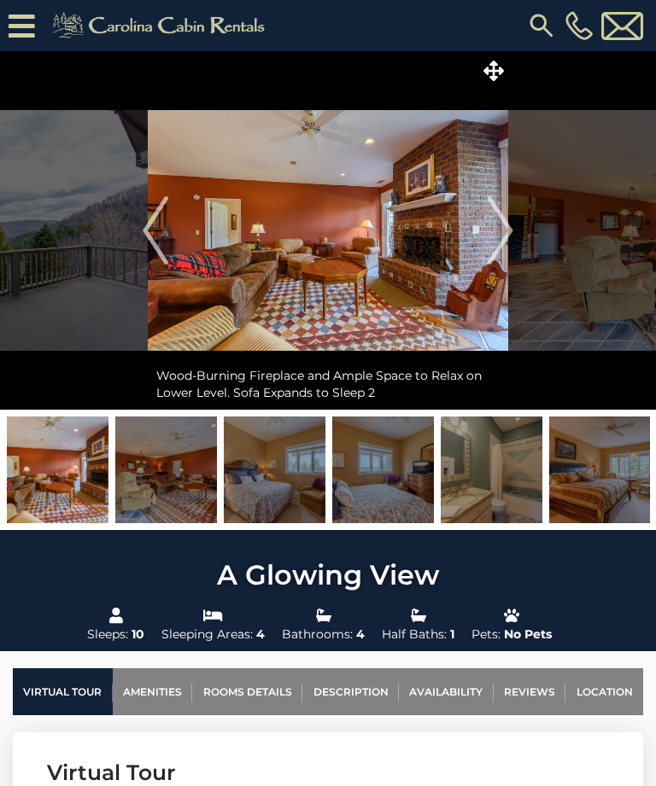
click at [505, 235] on img "Next" at bounding box center [500, 230] width 26 height 68
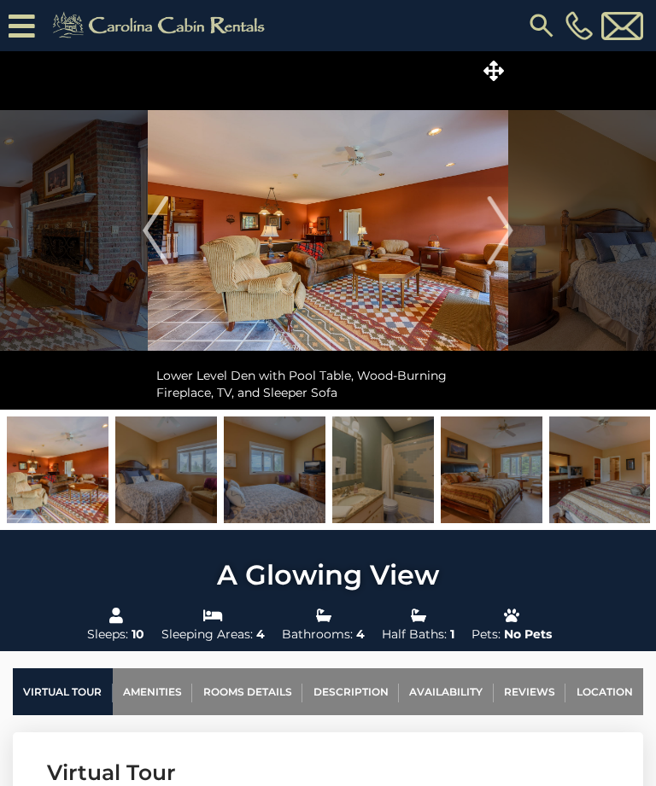
click at [508, 242] on img "Next" at bounding box center [500, 230] width 26 height 68
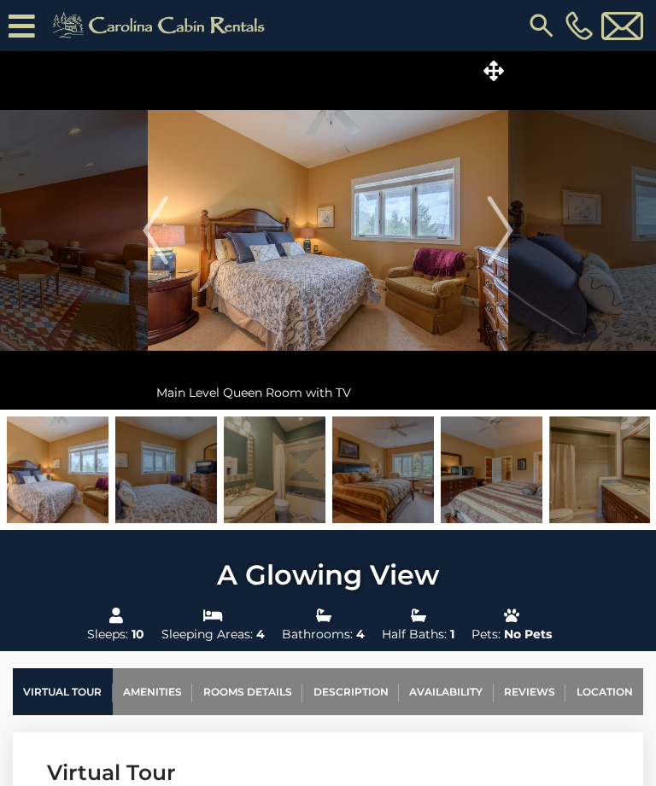
click at [504, 236] on img "Next" at bounding box center [500, 230] width 26 height 68
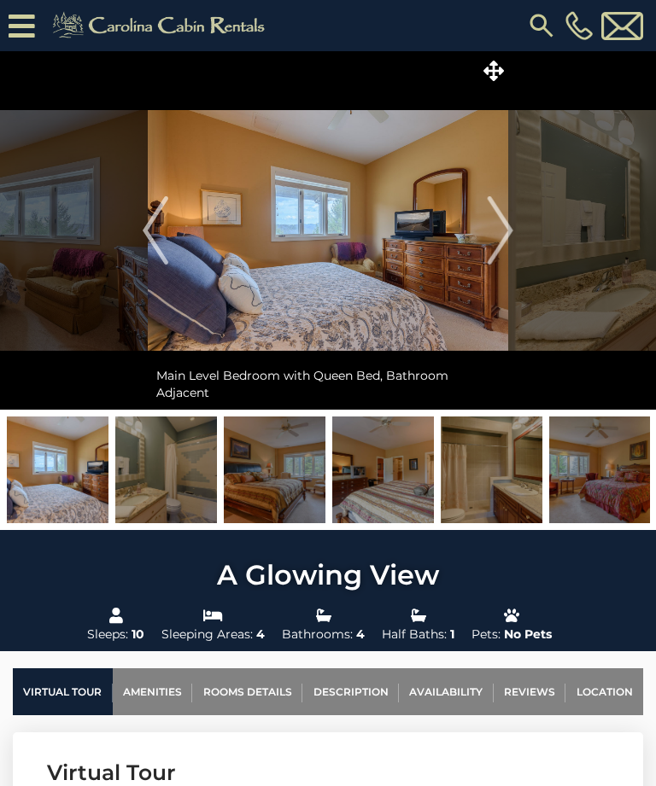
click at [511, 236] on img "Next" at bounding box center [500, 230] width 26 height 68
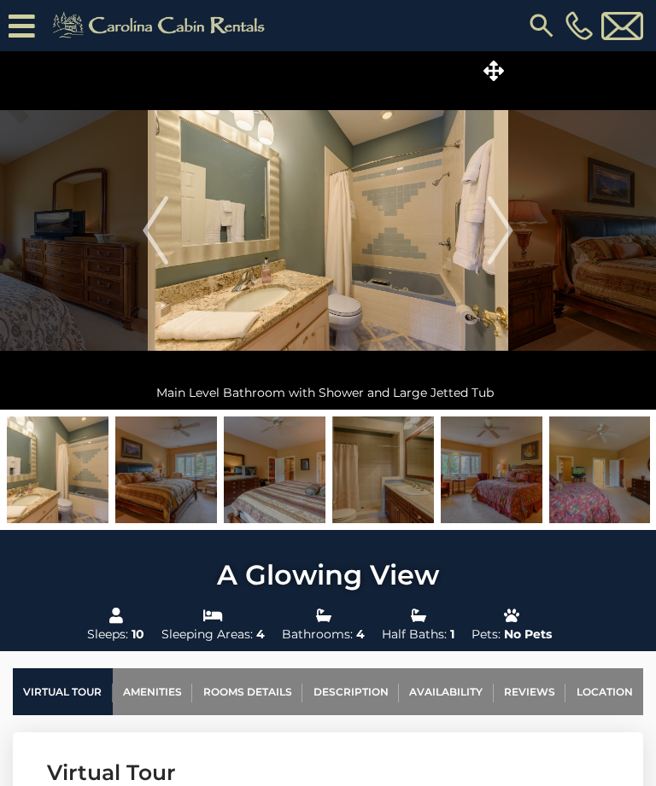
click at [505, 242] on img "Next" at bounding box center [500, 230] width 26 height 68
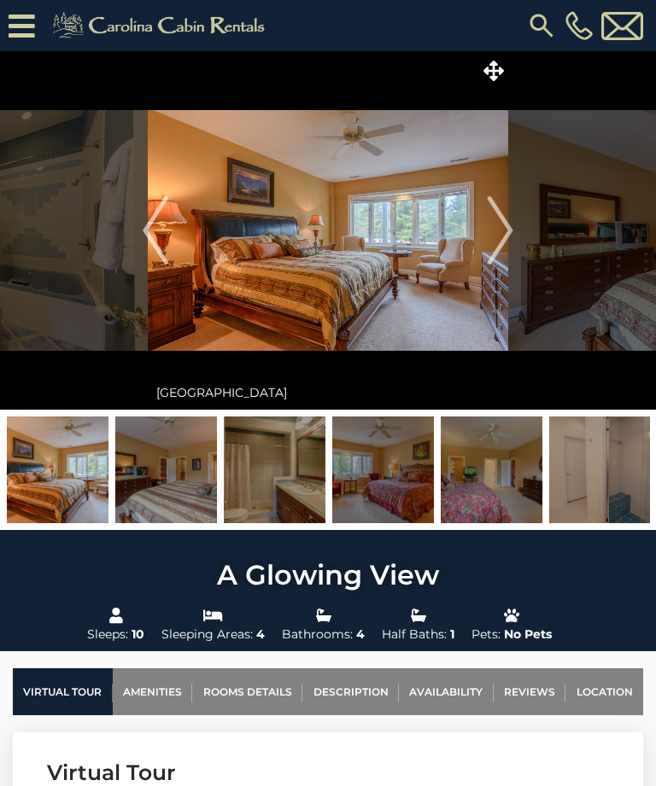
click at [507, 231] on img "Next" at bounding box center [500, 230] width 26 height 68
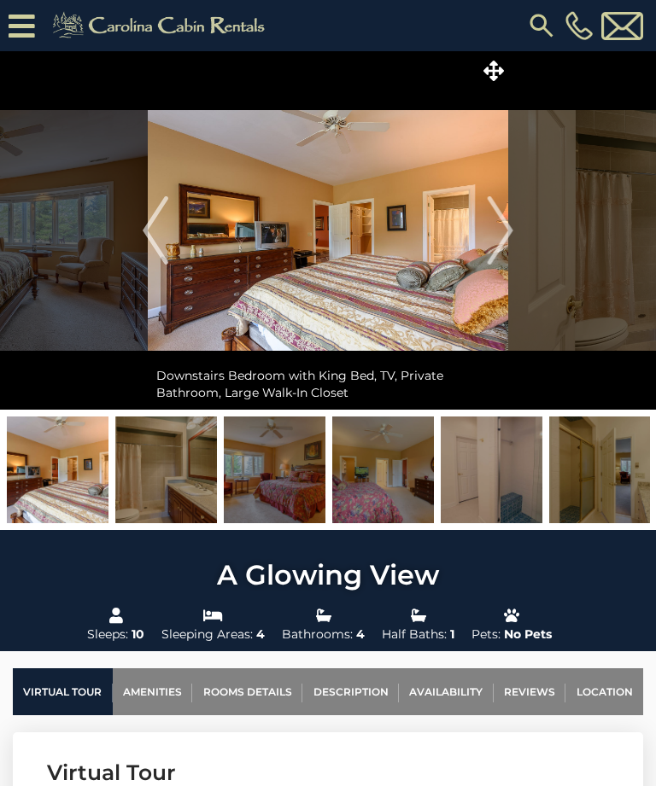
click at [500, 242] on img "Next" at bounding box center [500, 230] width 26 height 68
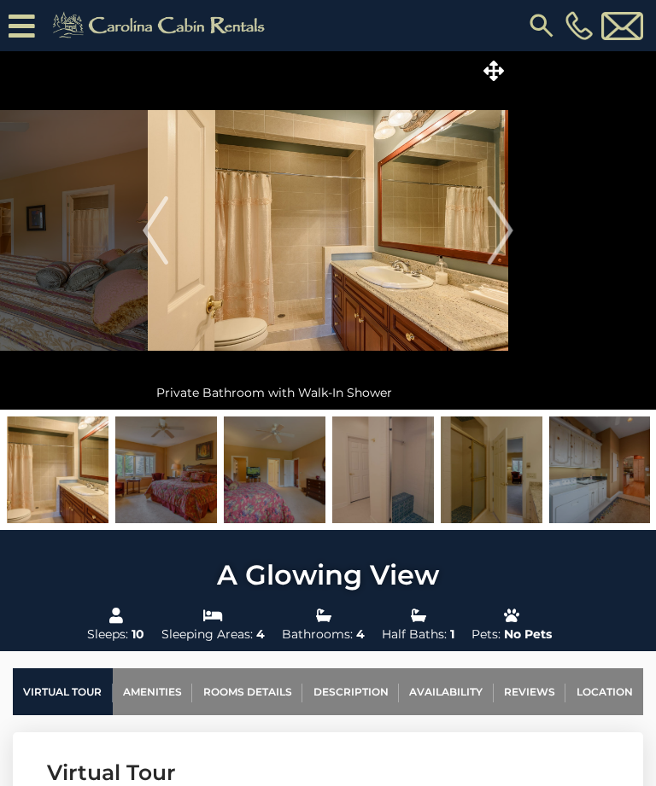
click at [508, 242] on img "Next" at bounding box center [500, 230] width 26 height 68
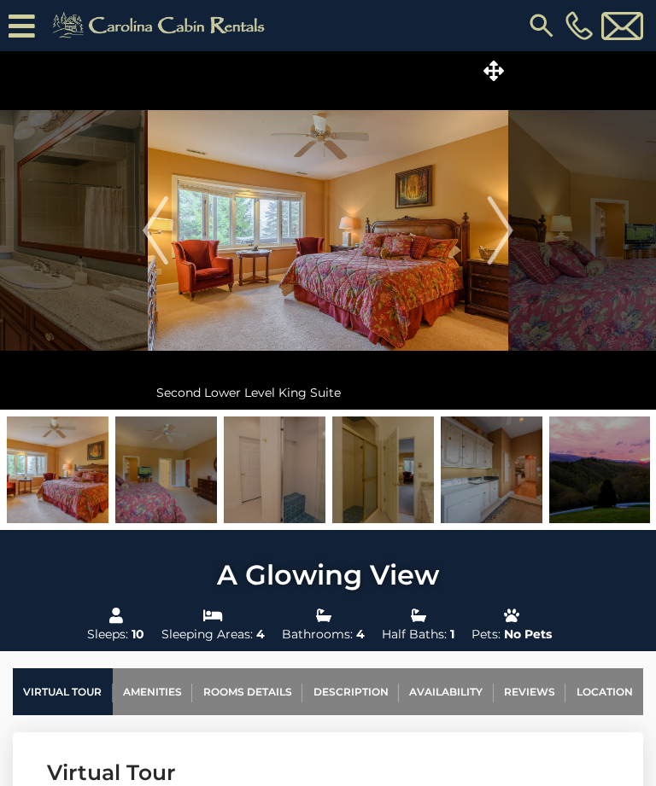
click at [502, 238] on img "Next" at bounding box center [500, 230] width 26 height 68
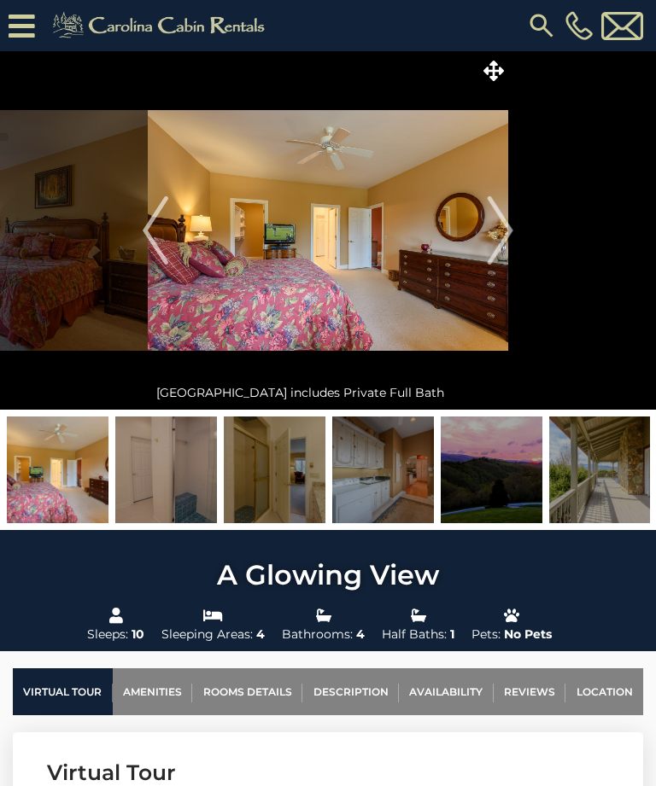
click at [500, 246] on img "Next" at bounding box center [500, 230] width 26 height 68
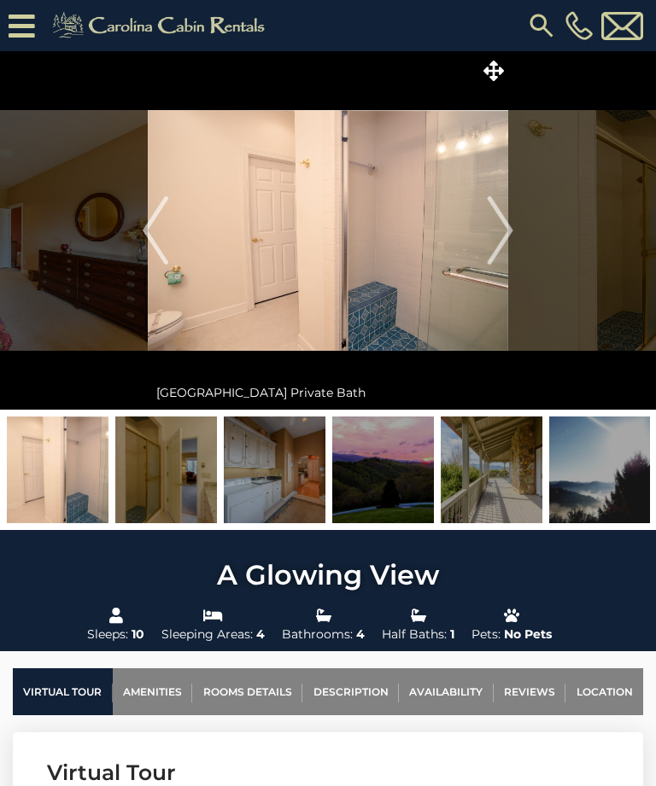
click at [496, 239] on img "Next" at bounding box center [500, 230] width 26 height 68
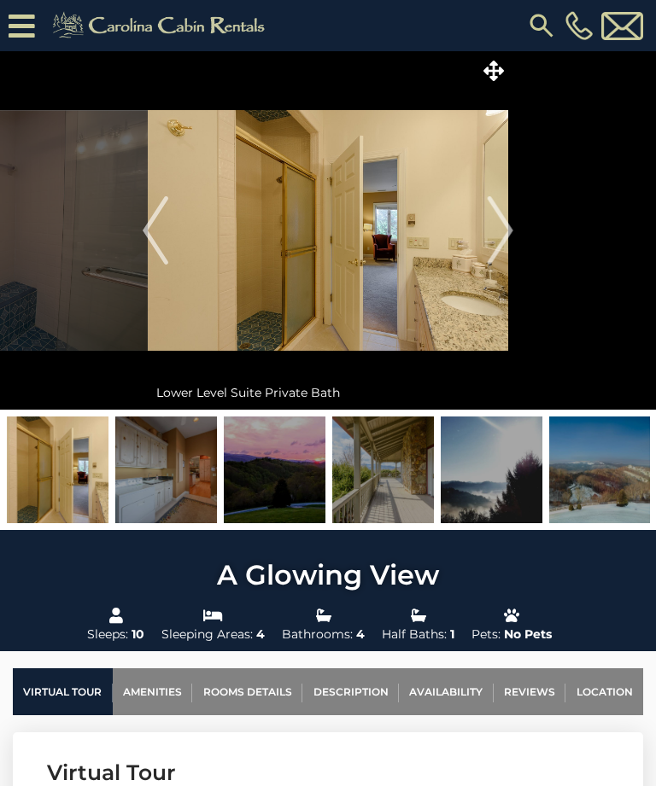
click at [505, 236] on img "Next" at bounding box center [500, 230] width 26 height 68
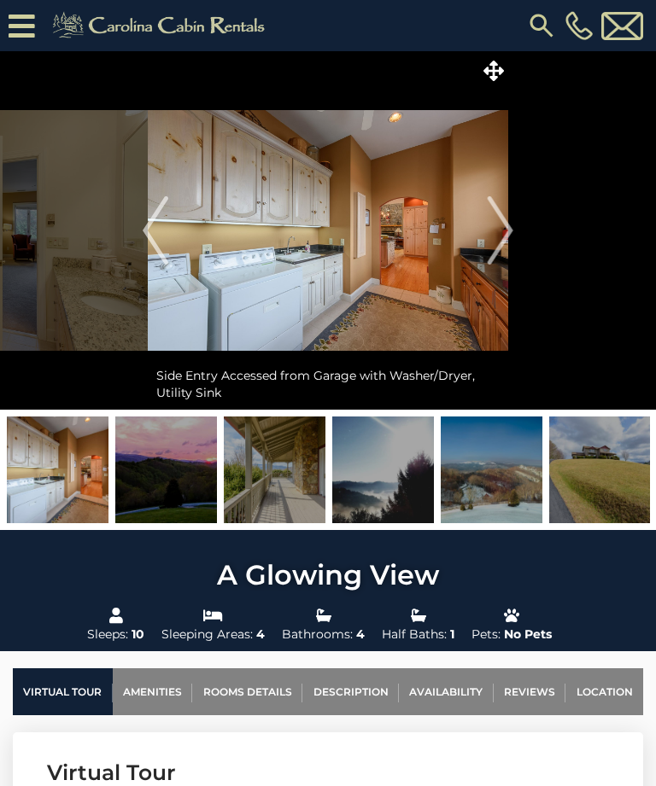
click at [502, 237] on img "Next" at bounding box center [500, 230] width 26 height 68
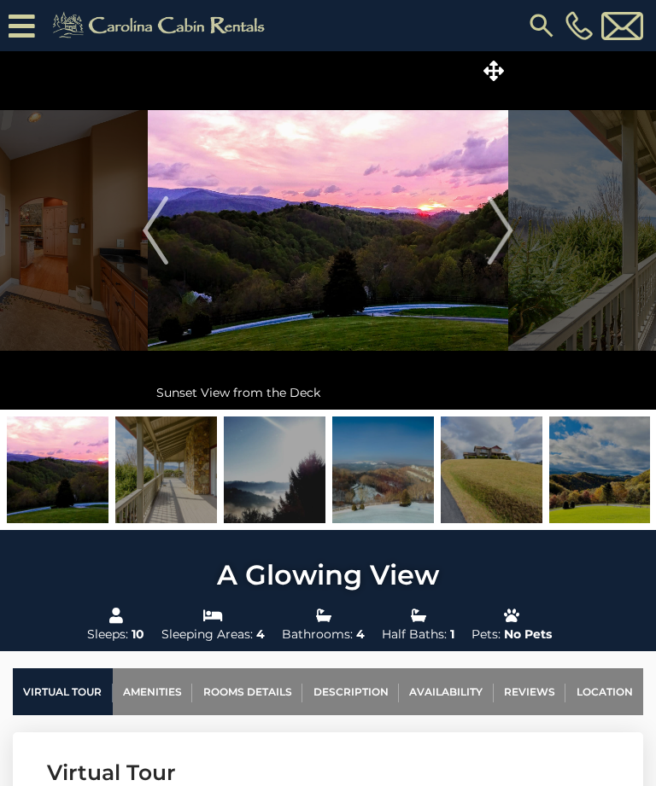
click at [507, 240] on img "Next" at bounding box center [500, 230] width 26 height 68
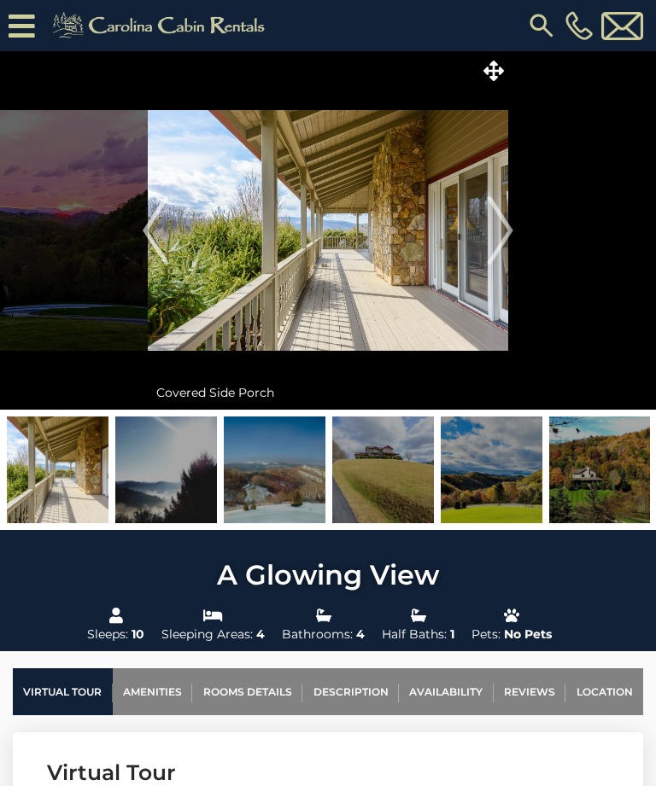
click at [502, 242] on img "Next" at bounding box center [500, 230] width 26 height 68
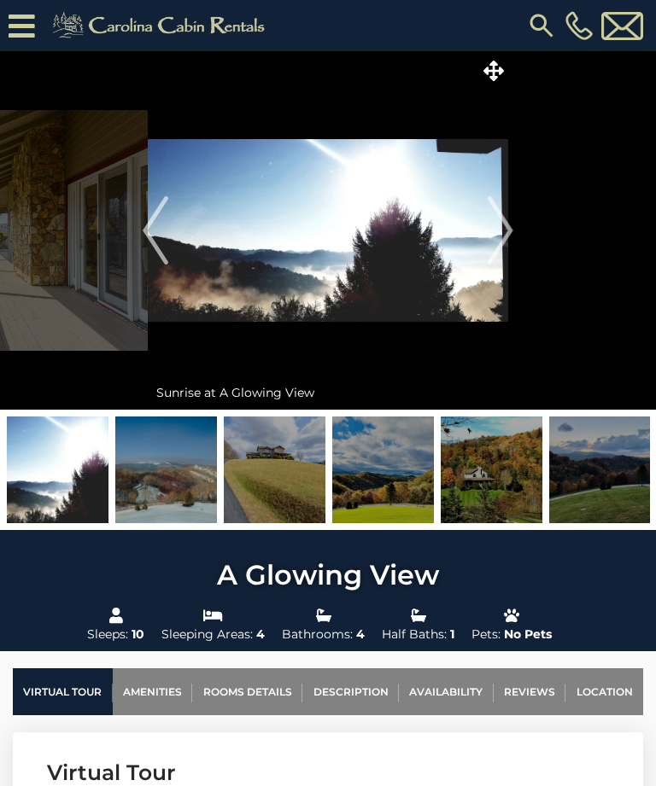
click at [506, 230] on img "Next" at bounding box center [500, 230] width 26 height 68
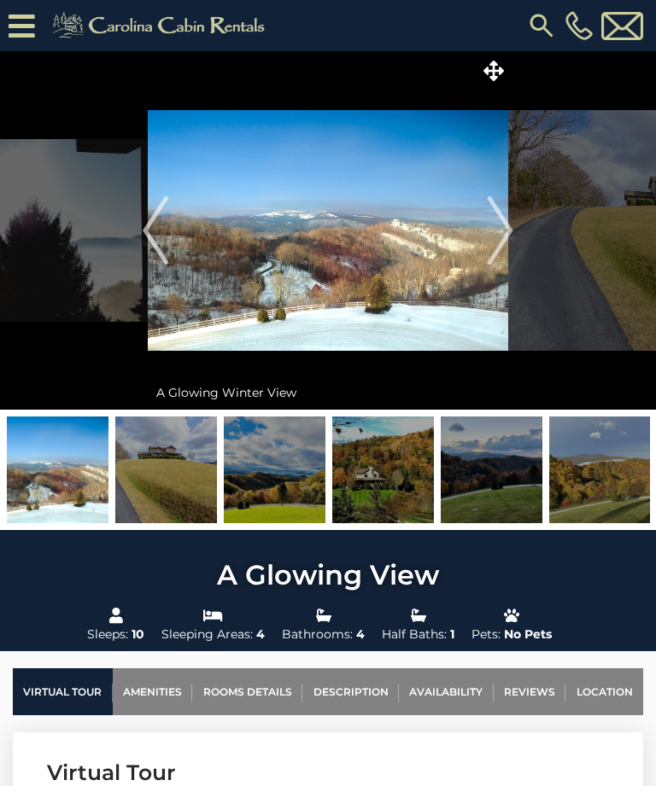
click at [507, 237] on img "Next" at bounding box center [500, 230] width 26 height 68
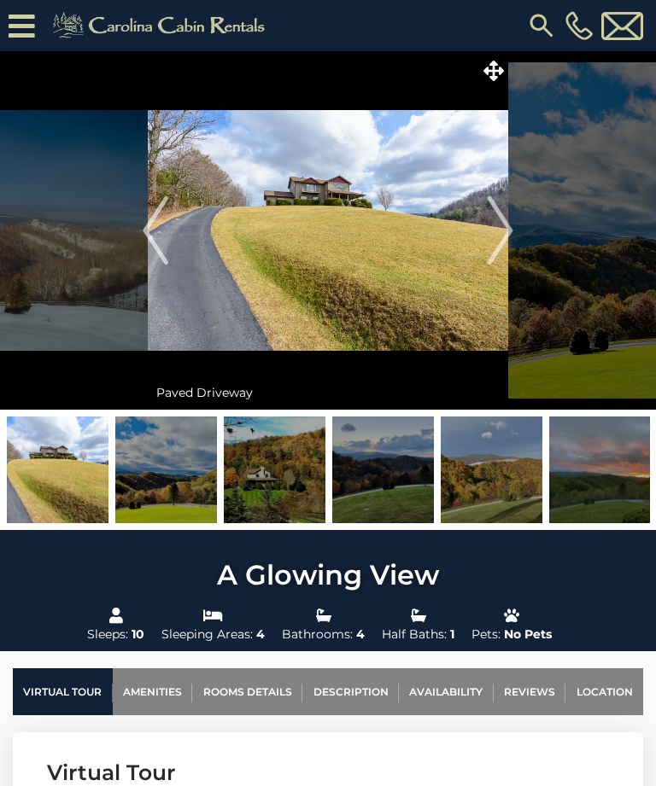
click at [505, 240] on img "Next" at bounding box center [500, 230] width 26 height 68
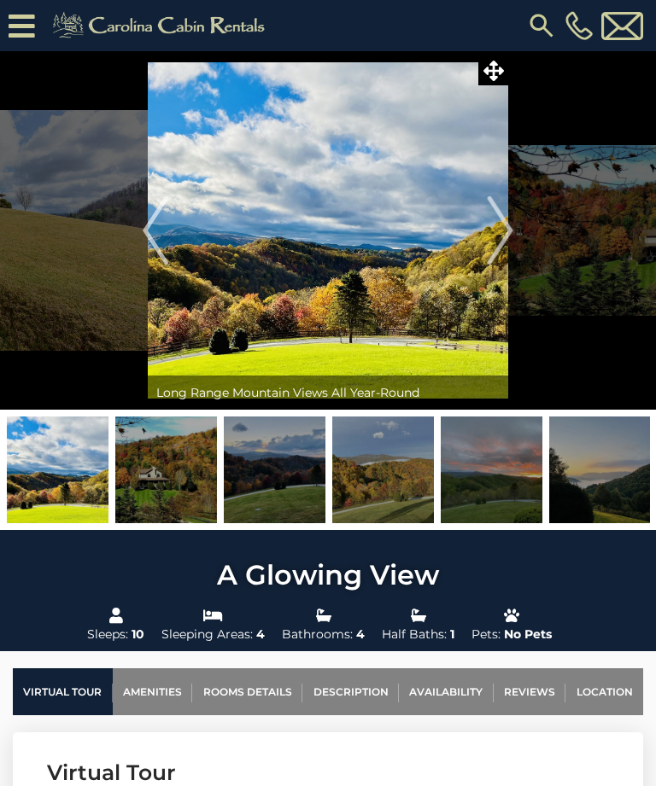
click at [504, 239] on img "Next" at bounding box center [500, 230] width 26 height 68
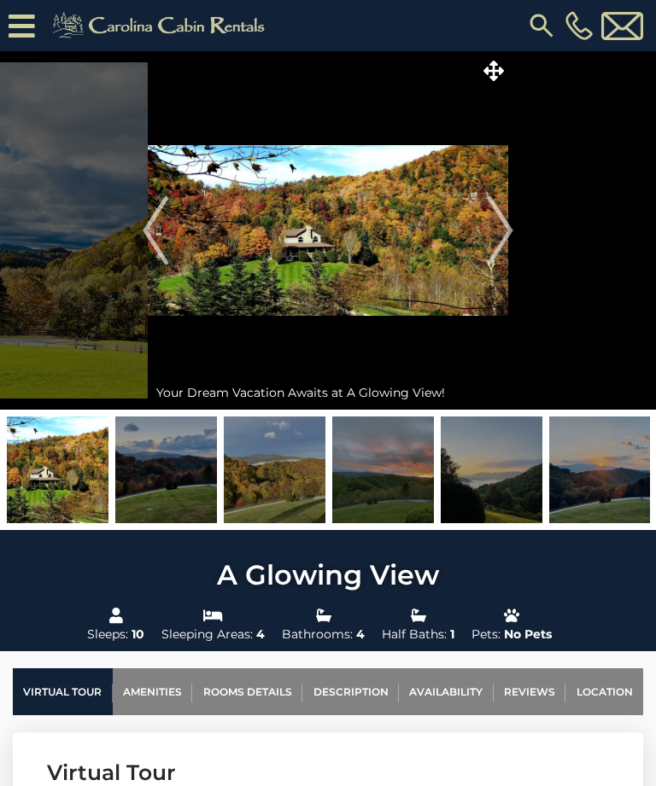
click at [497, 233] on img "Next" at bounding box center [500, 230] width 26 height 68
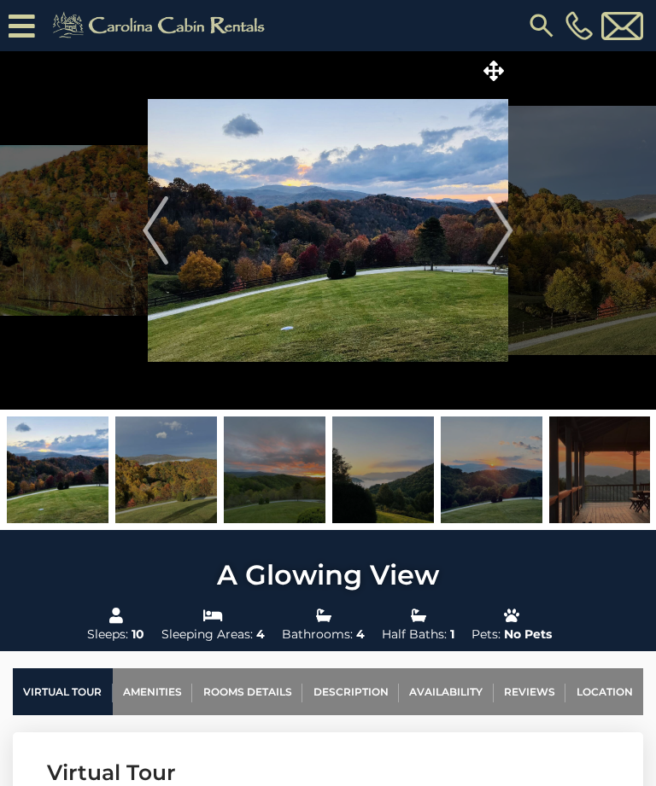
click at [501, 236] on img "Next" at bounding box center [500, 230] width 26 height 68
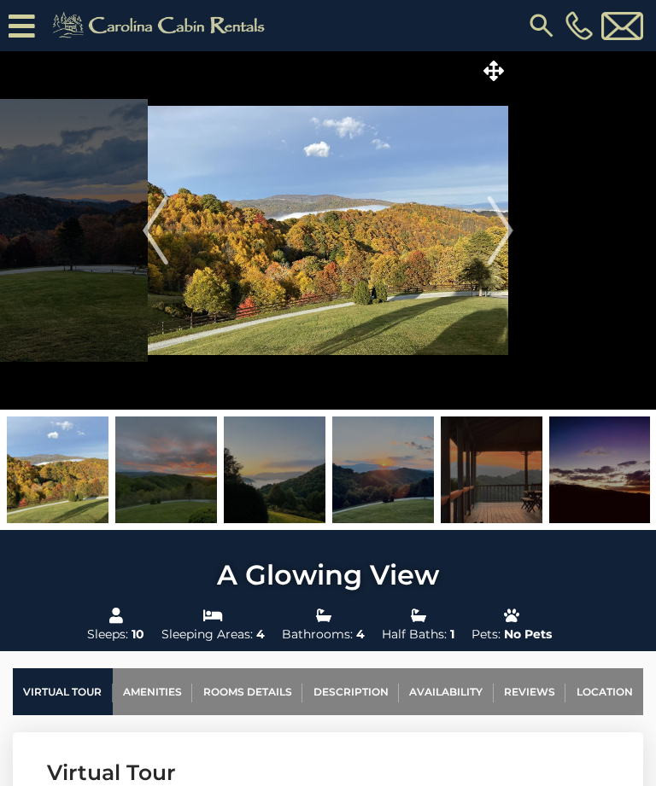
click at [499, 244] on img "Next" at bounding box center [500, 230] width 26 height 68
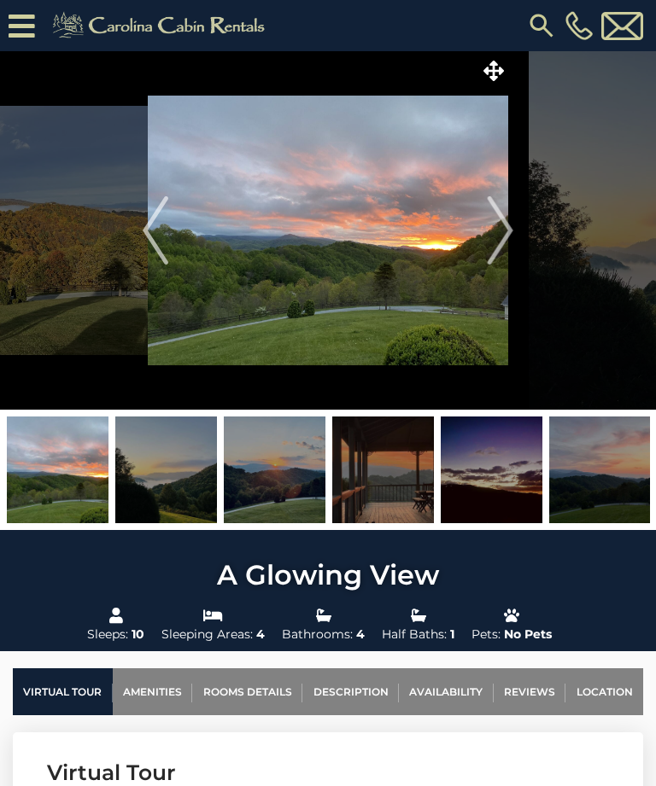
click at [502, 242] on img "Next" at bounding box center [500, 230] width 26 height 68
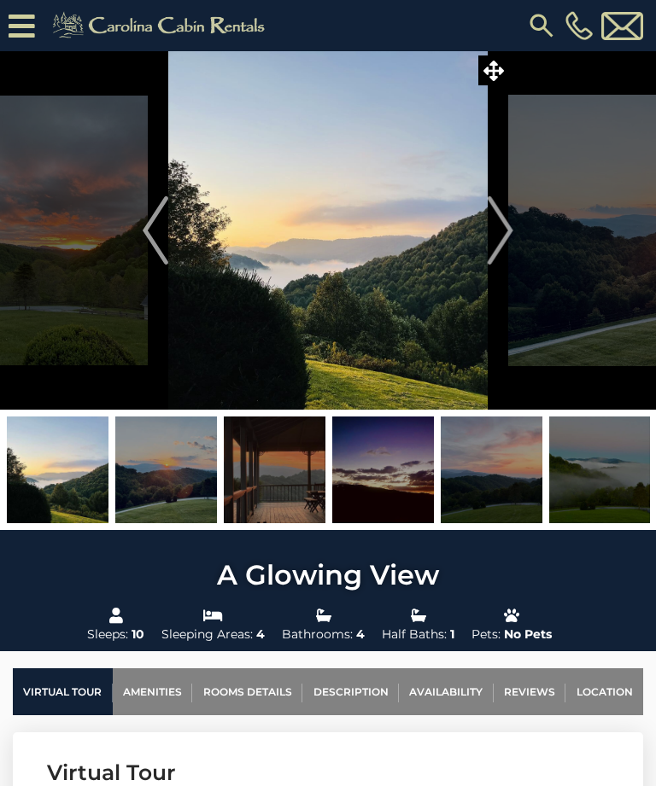
click at [500, 238] on img "Next" at bounding box center [500, 230] width 26 height 68
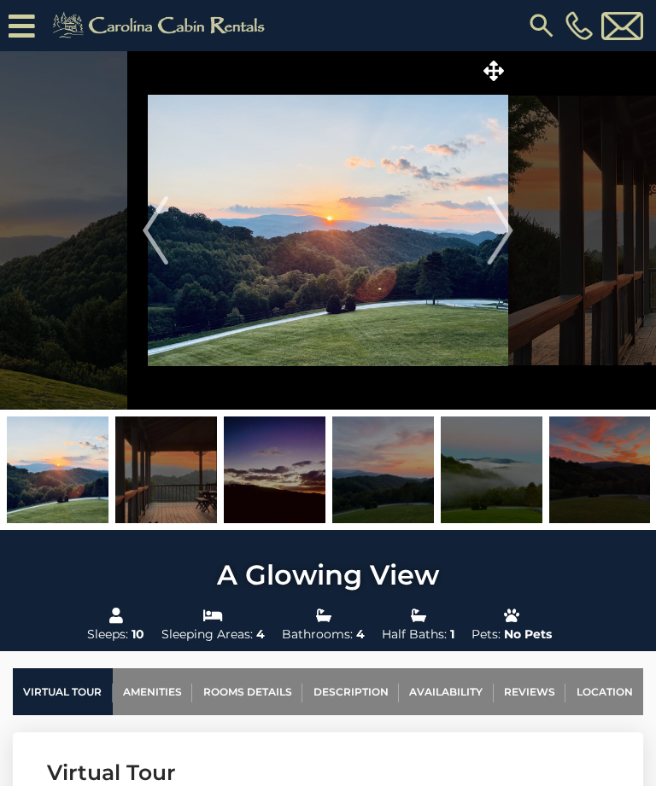
click at [495, 245] on img "Next" at bounding box center [500, 230] width 26 height 68
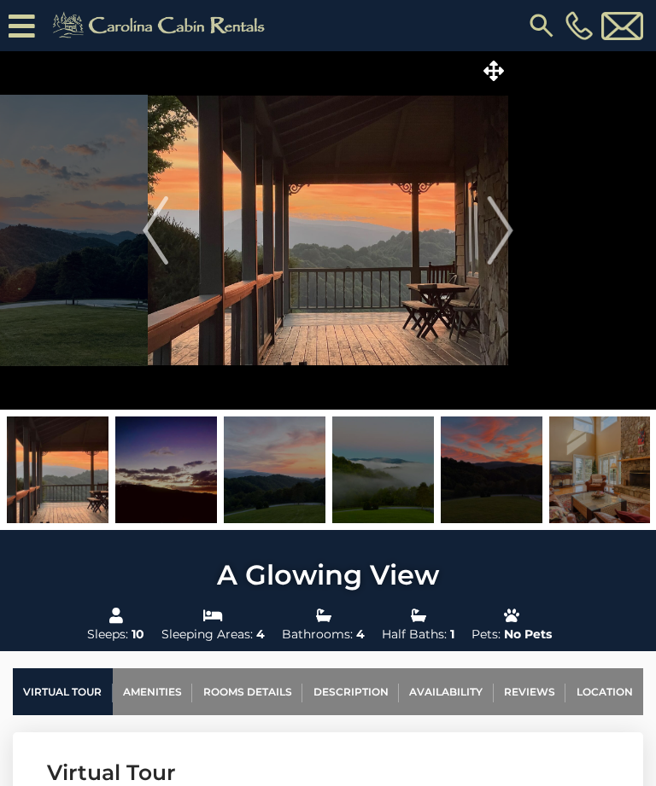
click at [502, 241] on img "Next" at bounding box center [500, 230] width 26 height 68
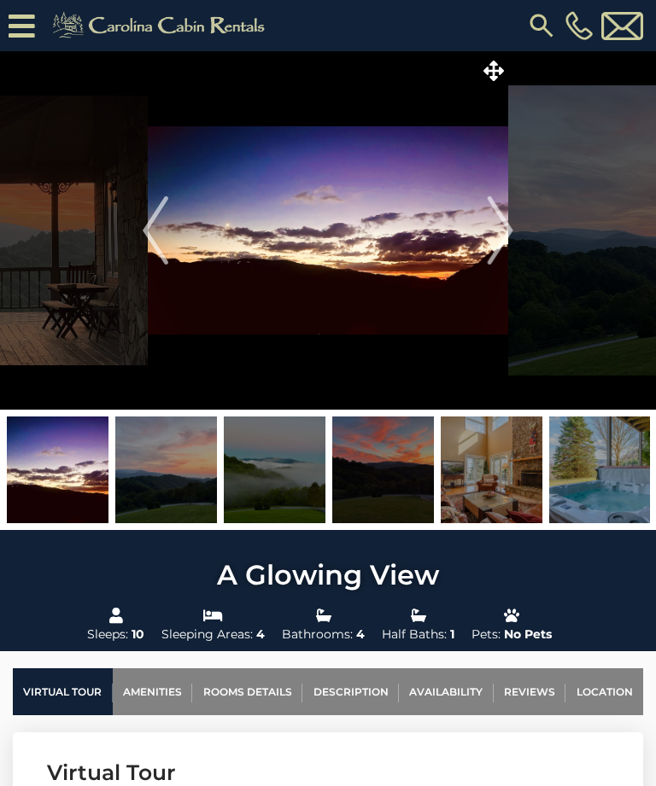
click at [505, 245] on img "Next" at bounding box center [500, 230] width 26 height 68
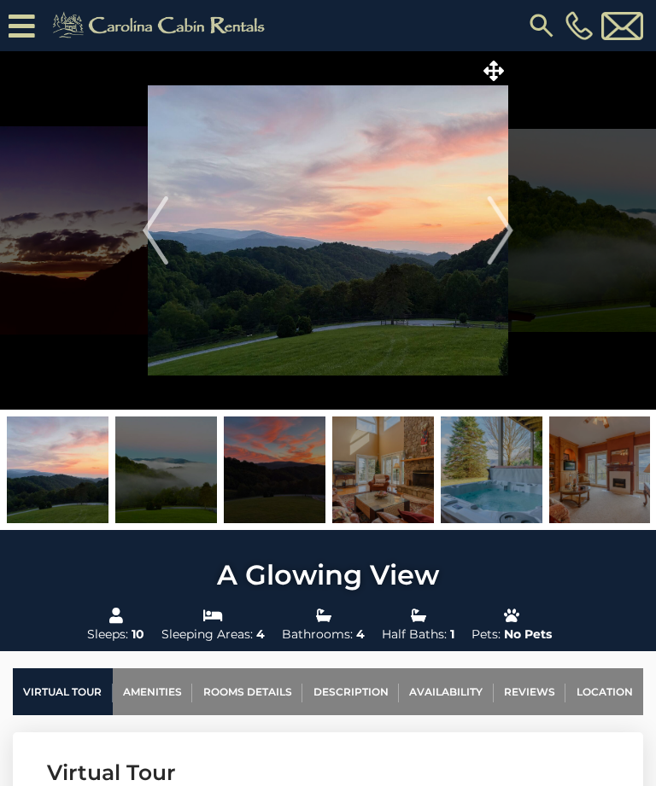
click at [497, 237] on img "Next" at bounding box center [500, 230] width 26 height 68
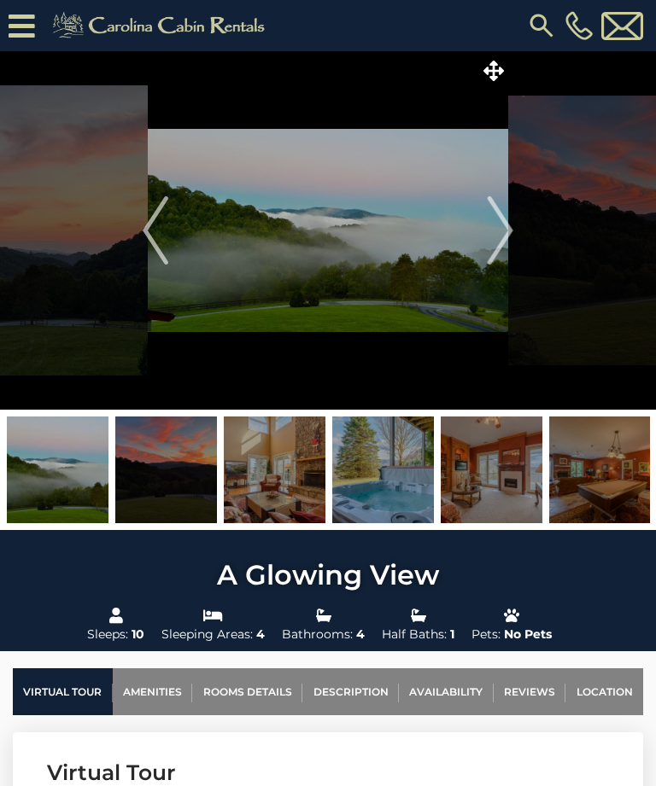
click at [503, 240] on img "Next" at bounding box center [500, 230] width 26 height 68
